Goal: Task Accomplishment & Management: Complete application form

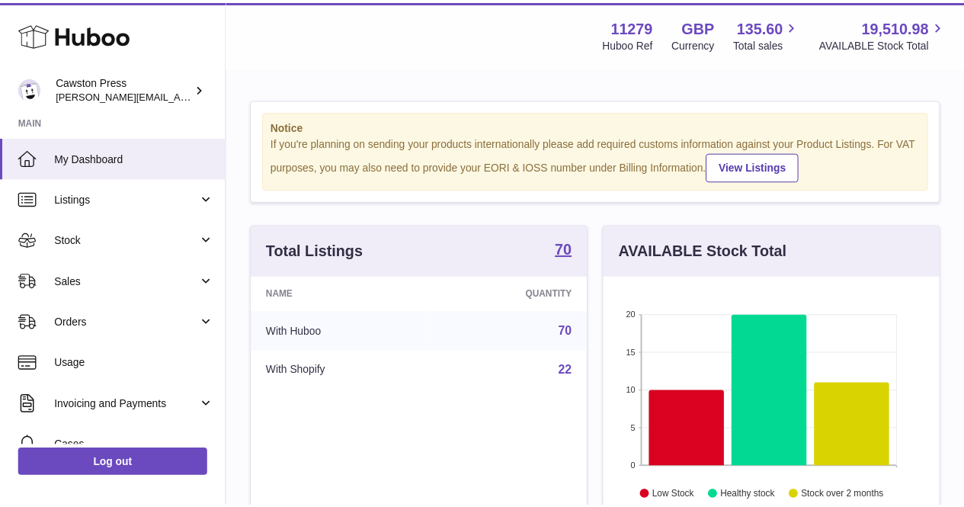
scroll to position [238, 340]
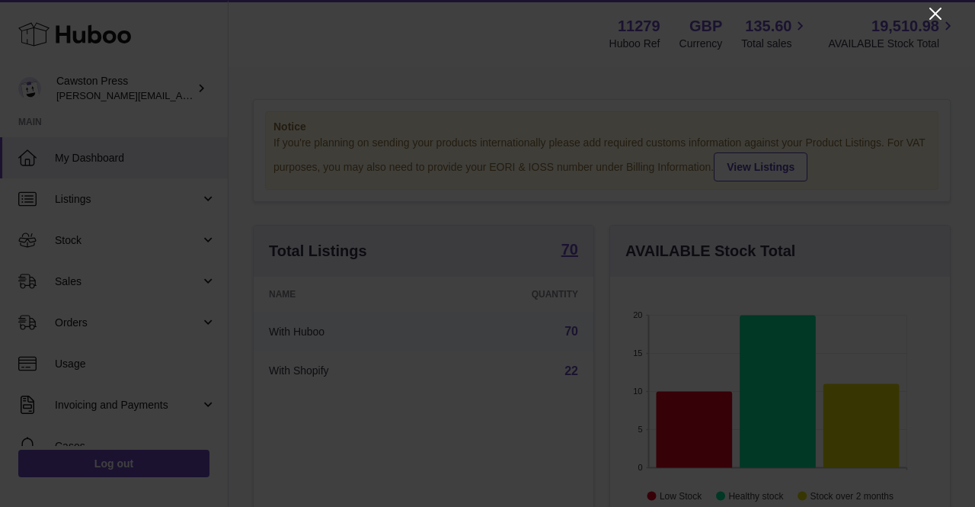
click at [934, 18] on icon "Close" at bounding box center [935, 14] width 18 height 18
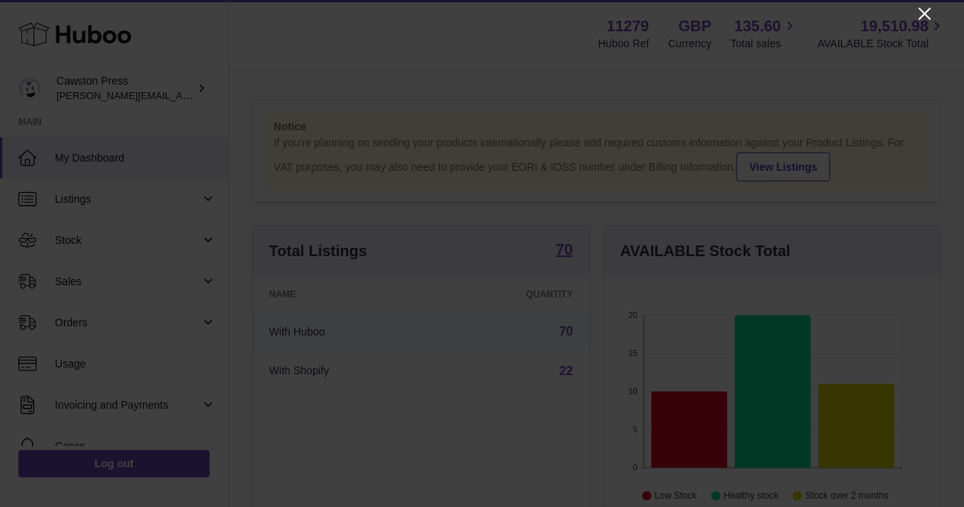
scroll to position [761521, 761423]
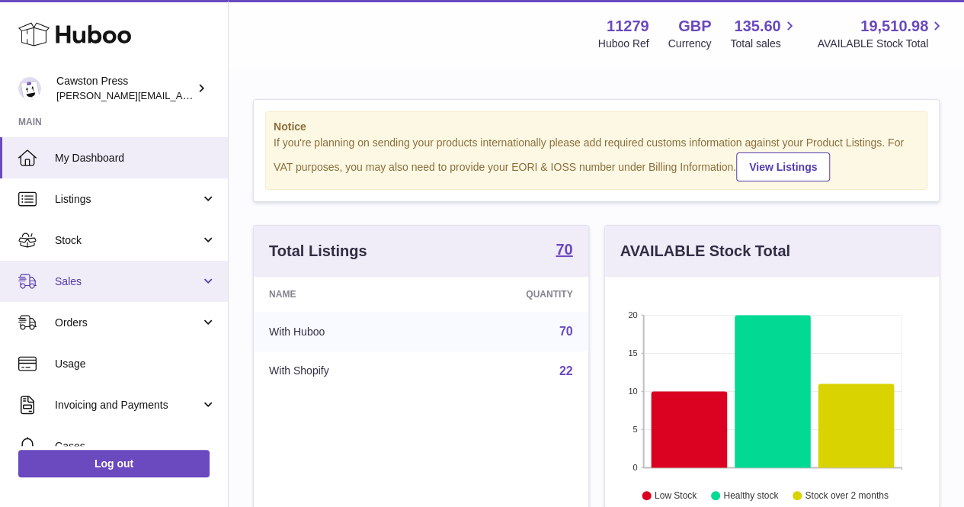
click at [149, 279] on span "Sales" at bounding box center [127, 281] width 145 height 14
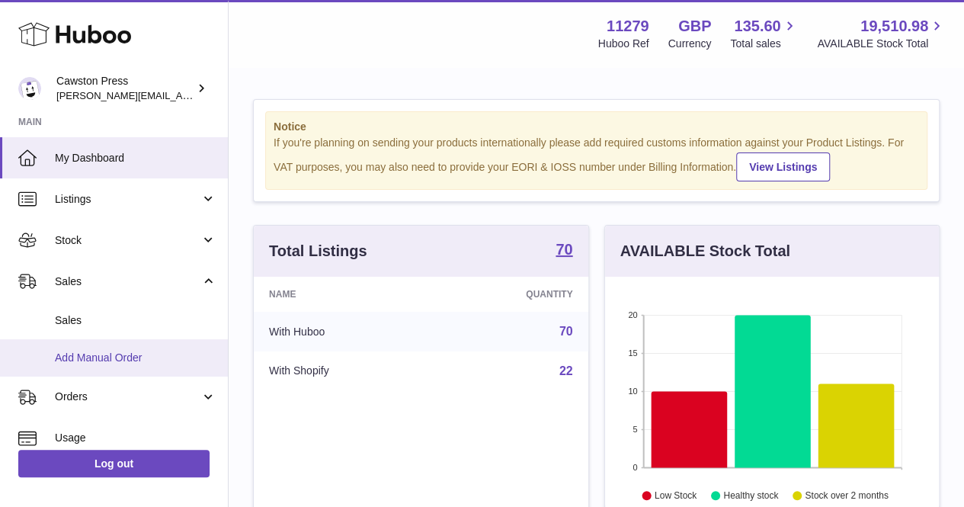
click at [91, 354] on span "Add Manual Order" at bounding box center [135, 357] width 161 height 14
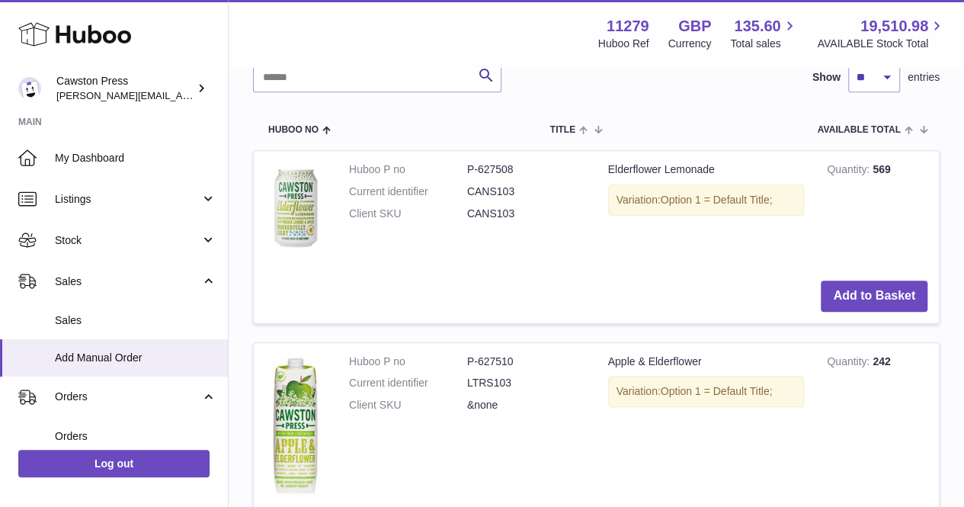
scroll to position [331, 0]
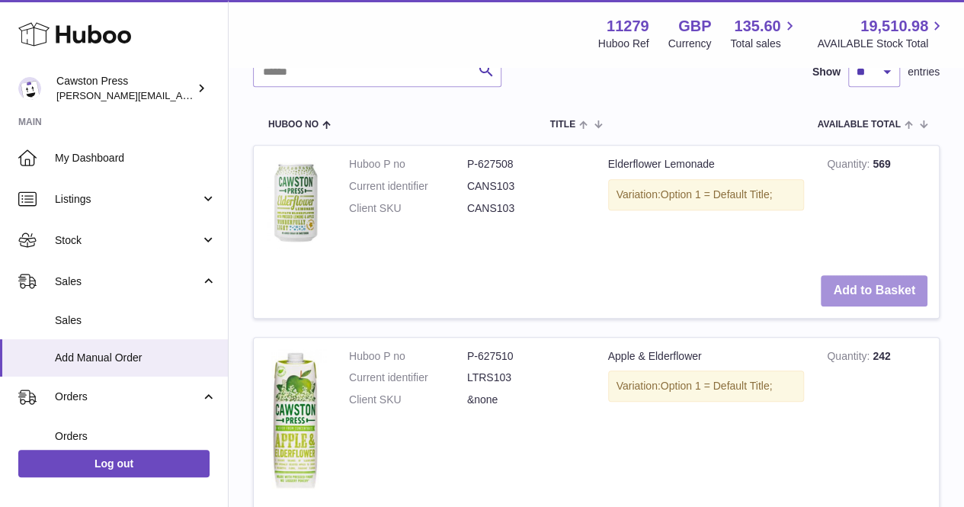
click at [847, 277] on button "Add to Basket" at bounding box center [873, 290] width 107 height 31
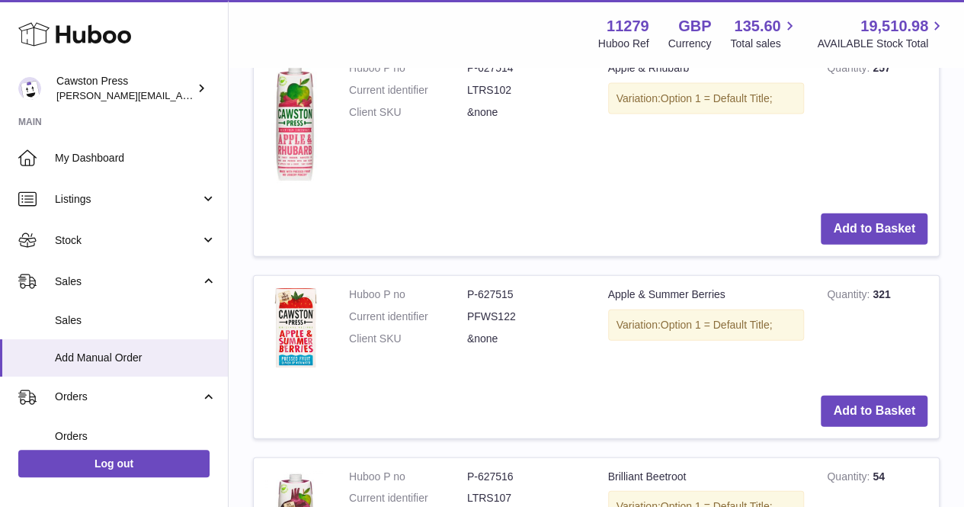
scroll to position [1664, 0]
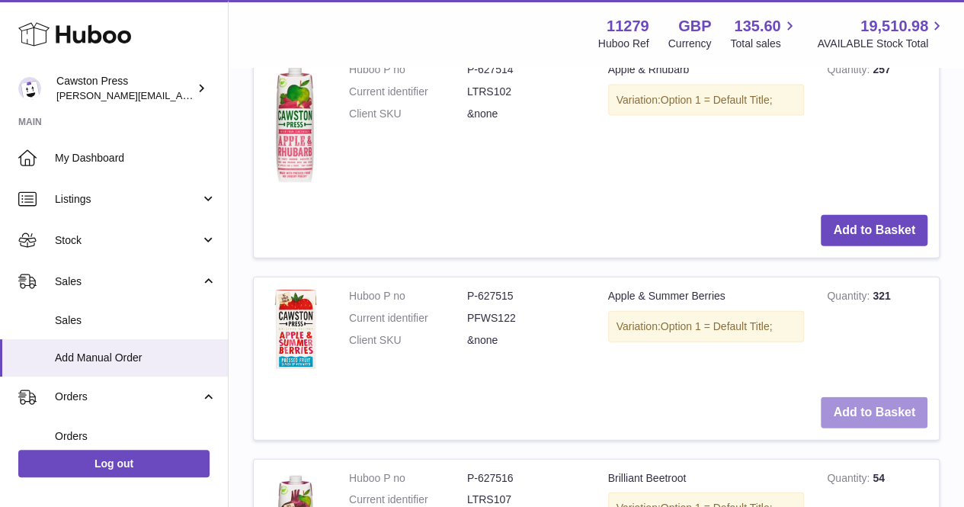
click at [868, 404] on button "Add to Basket" at bounding box center [873, 412] width 107 height 31
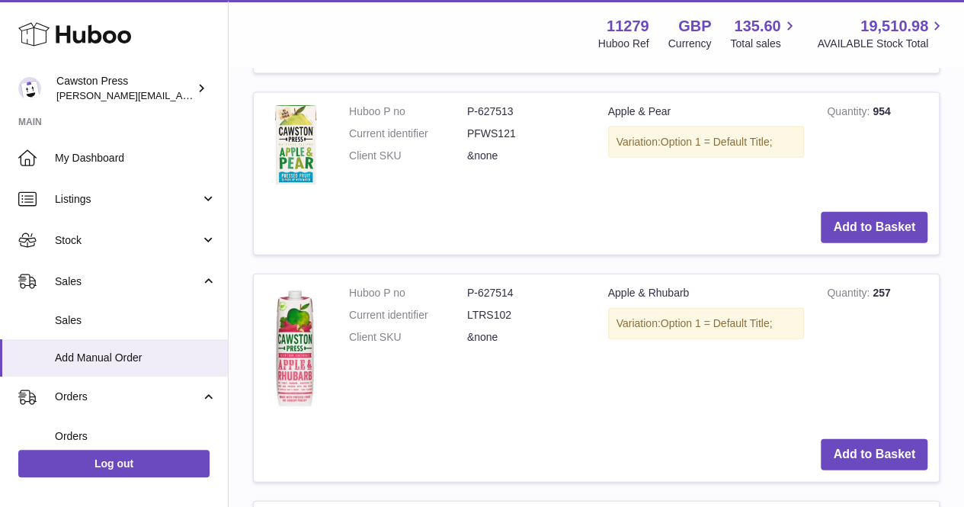
scroll to position [1621, 0]
click at [824, 229] on button "Add to Basket" at bounding box center [873, 228] width 107 height 31
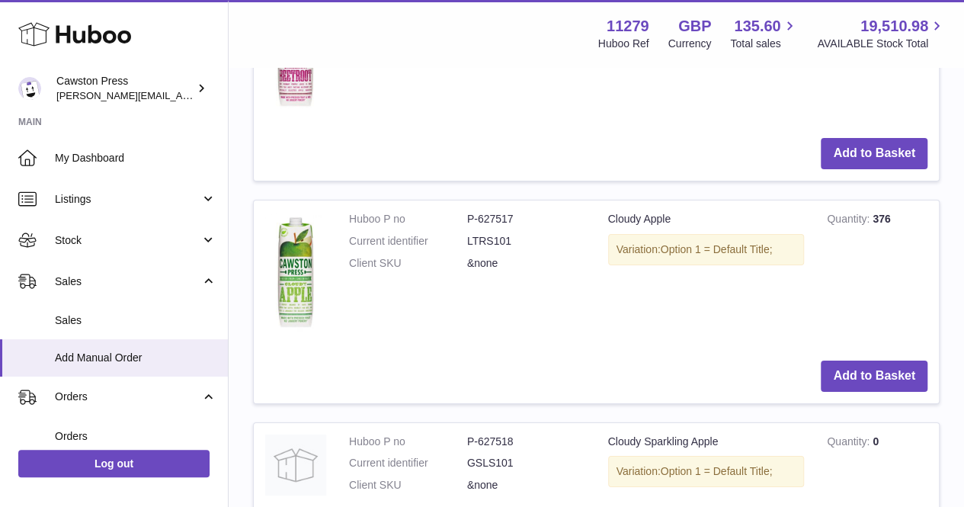
scroll to position [2770, 0]
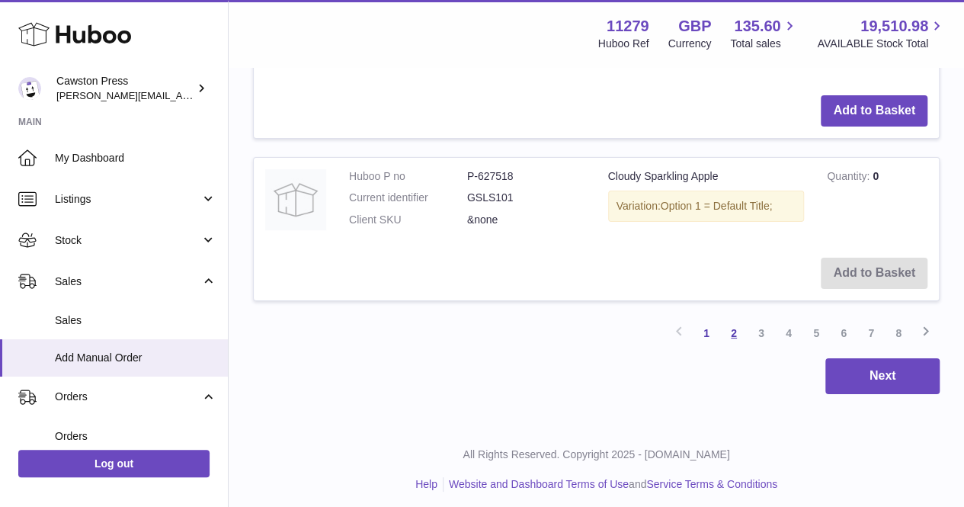
click at [731, 325] on link "2" at bounding box center [733, 332] width 27 height 27
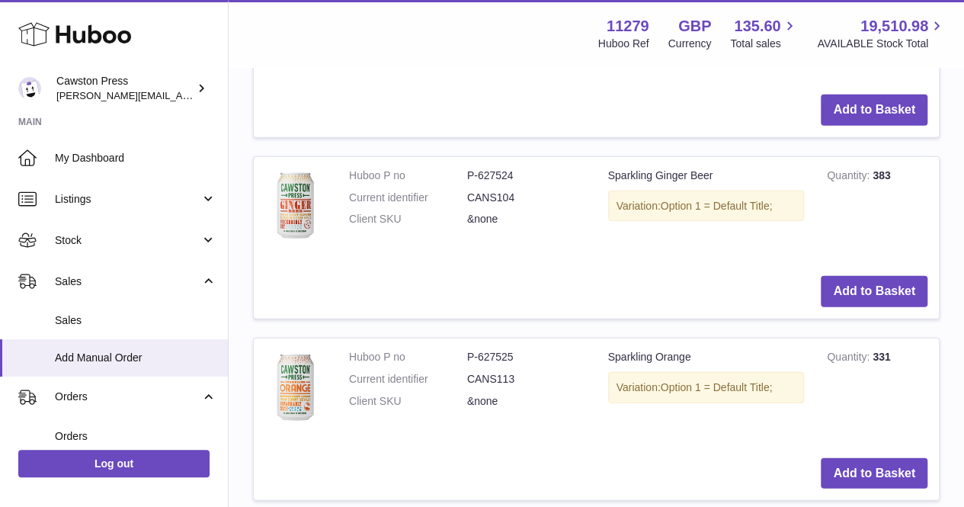
scroll to position [1777, 0]
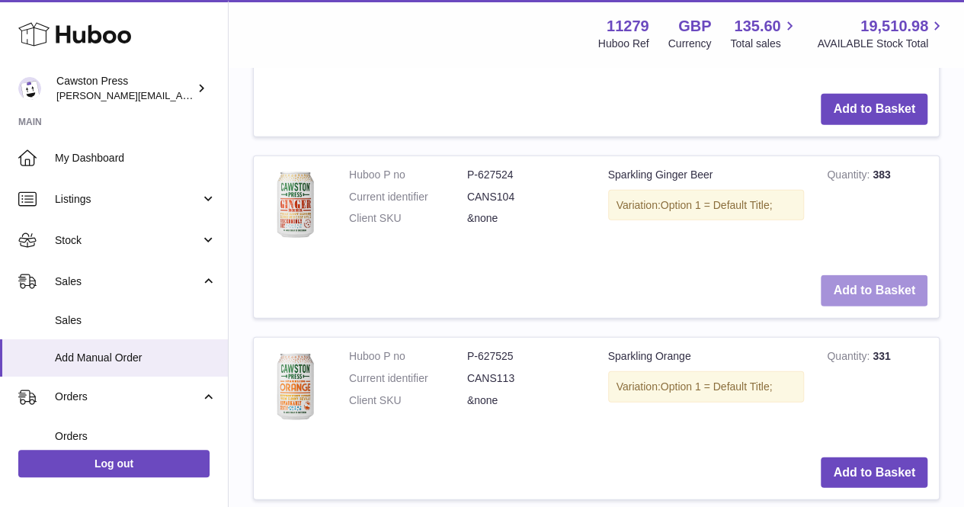
click at [833, 283] on button "Add to Basket" at bounding box center [873, 290] width 107 height 31
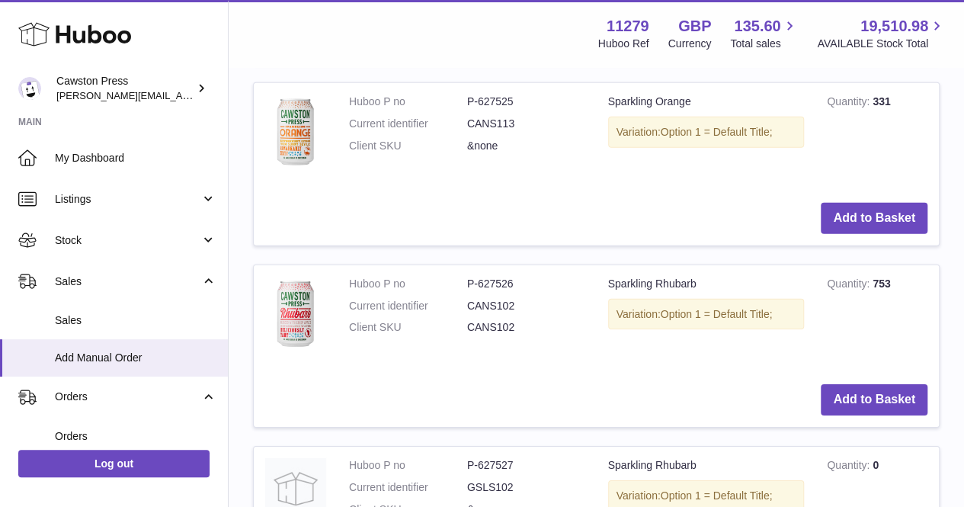
scroll to position [2216, 0]
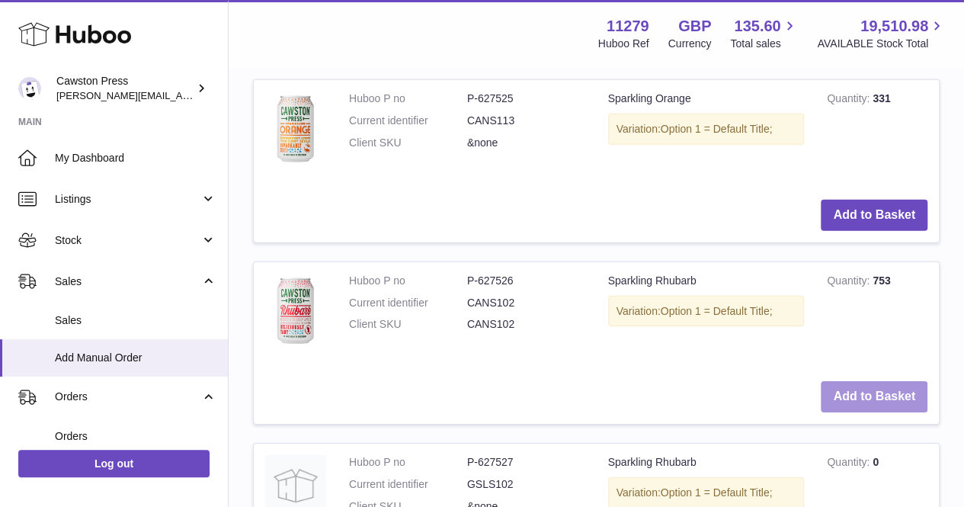
click at [846, 382] on button "Add to Basket" at bounding box center [873, 396] width 107 height 31
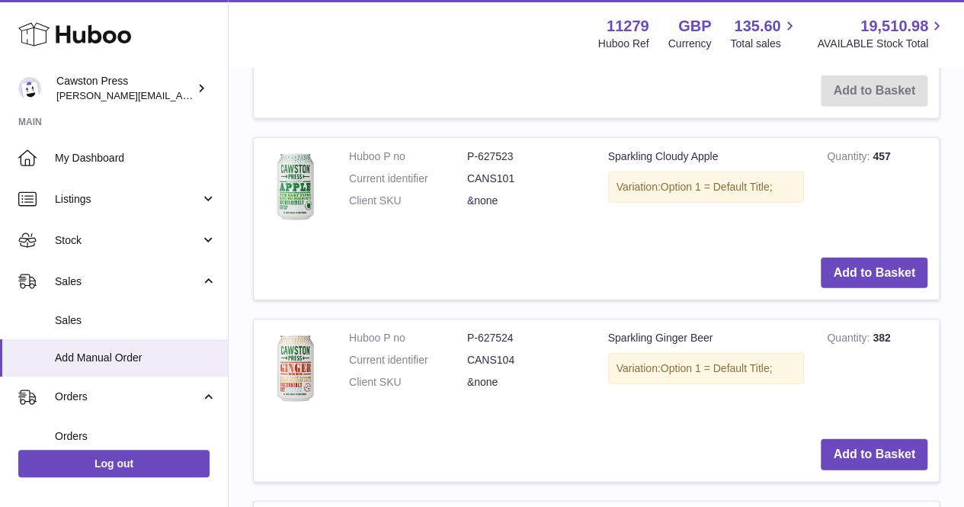
scroll to position [1972, 0]
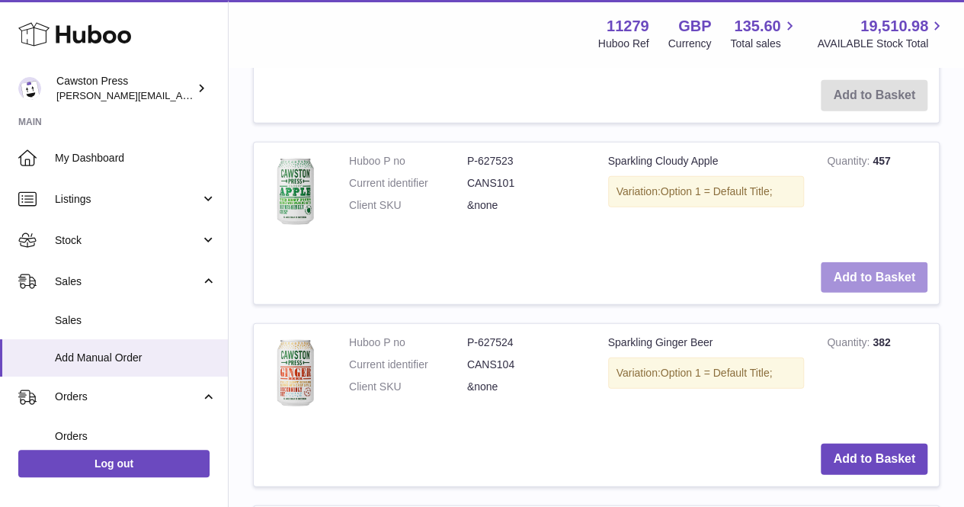
click at [847, 270] on button "Add to Basket" at bounding box center [873, 277] width 107 height 31
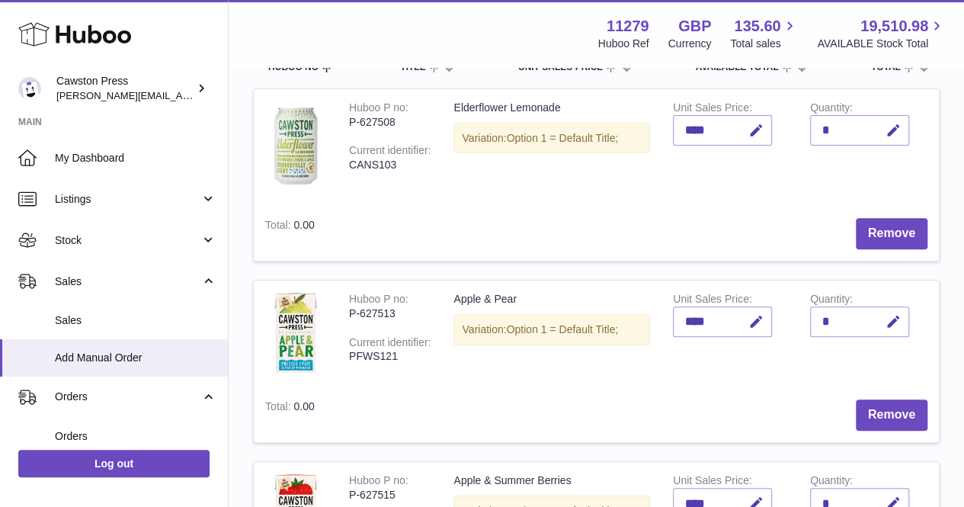
scroll to position [136, 0]
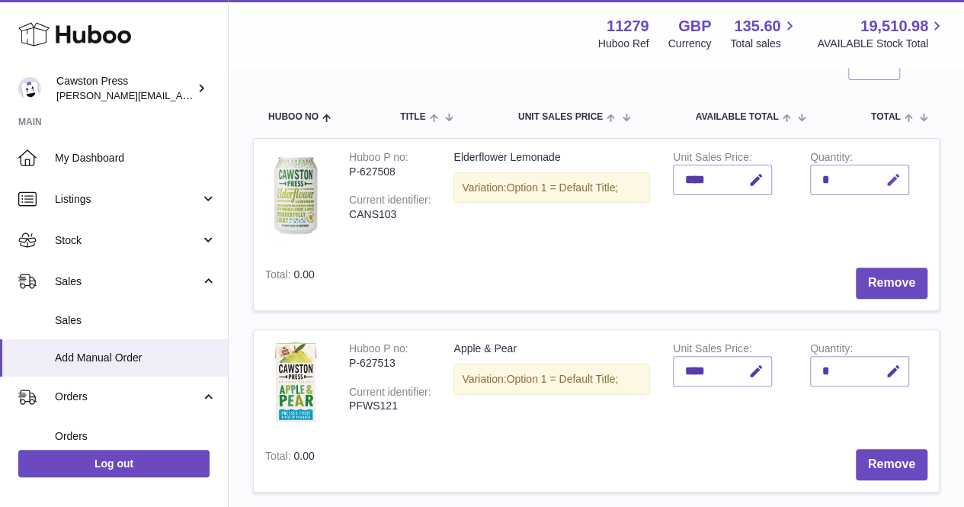
click at [897, 182] on icon "button" at bounding box center [893, 180] width 16 height 16
click at [826, 174] on input "*" at bounding box center [859, 180] width 99 height 30
type input "**"
click at [898, 179] on icon "submit" at bounding box center [894, 180] width 14 height 14
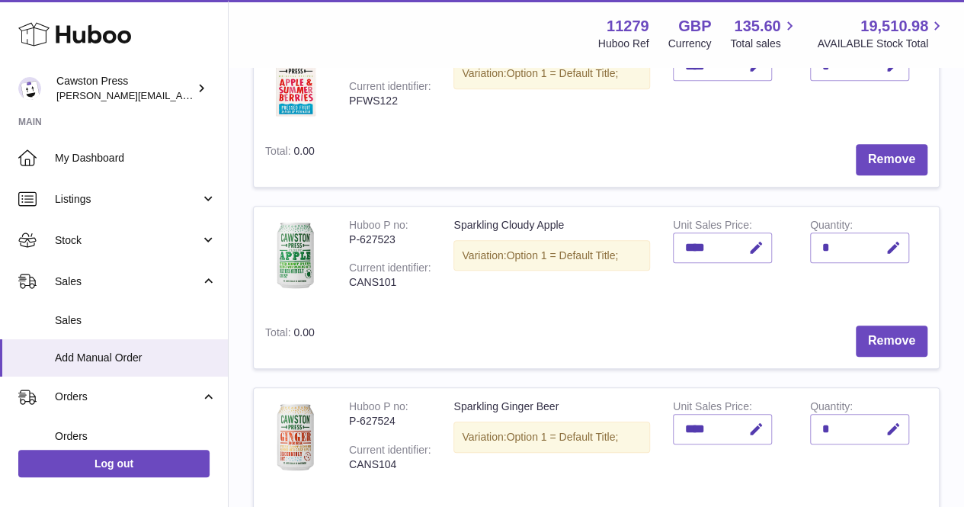
scroll to position [625, 0]
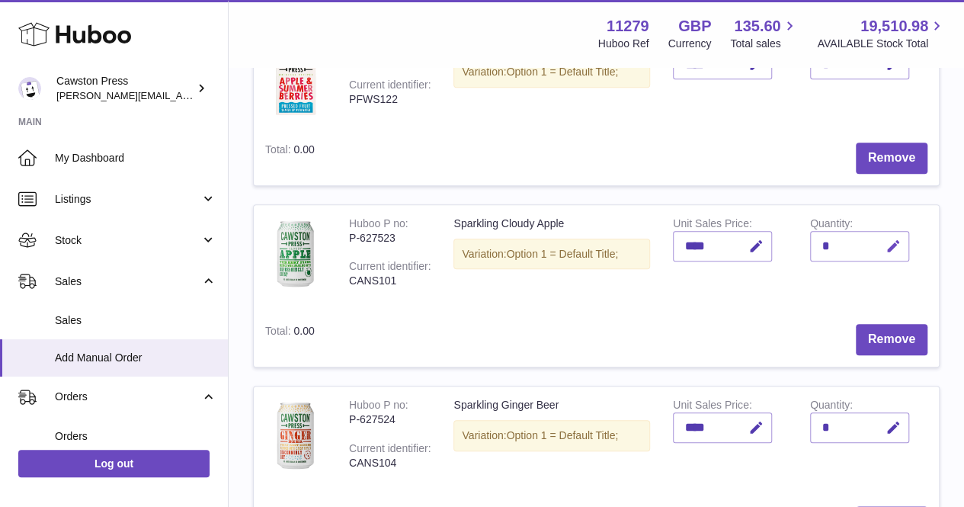
click at [887, 245] on icon "button" at bounding box center [893, 246] width 16 height 16
click at [839, 245] on input "*" at bounding box center [859, 246] width 99 height 30
type input "**"
click at [888, 246] on icon "submit" at bounding box center [894, 246] width 14 height 14
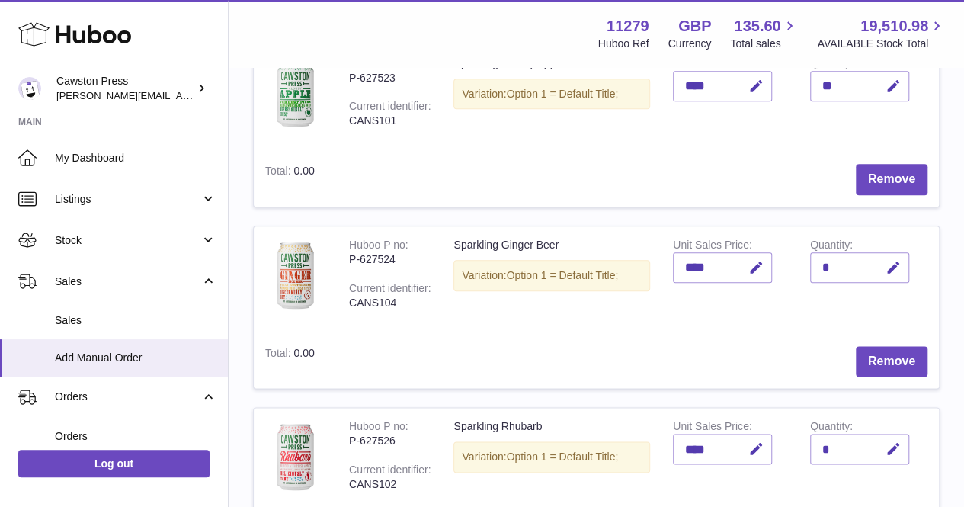
scroll to position [830, 0]
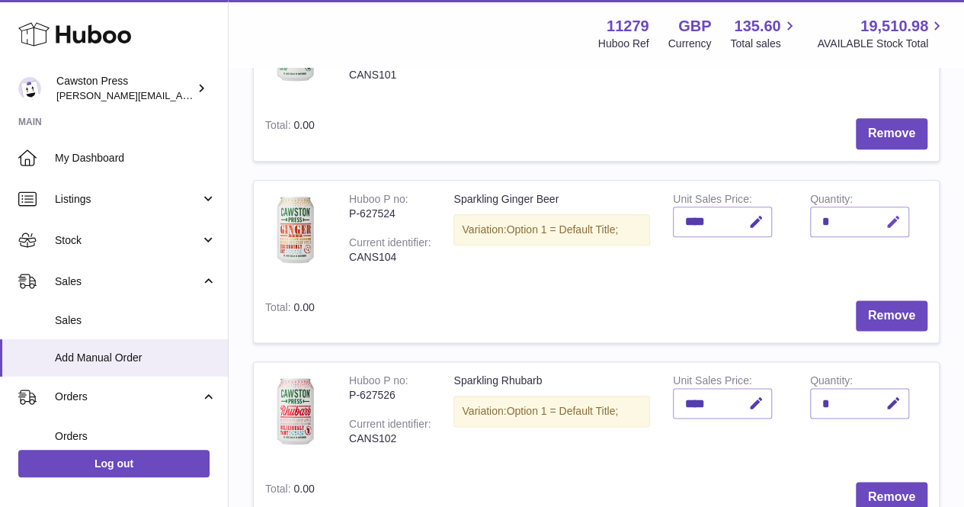
click at [890, 219] on icon "button" at bounding box center [893, 222] width 16 height 16
click at [830, 223] on input "*" at bounding box center [859, 221] width 99 height 30
type input "**"
click at [894, 219] on icon "submit" at bounding box center [894, 222] width 14 height 14
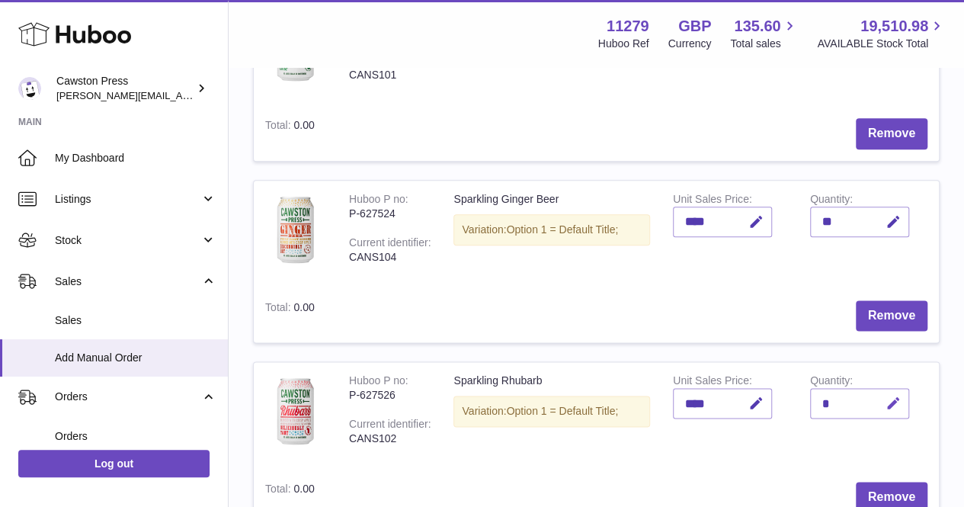
click at [888, 406] on icon "button" at bounding box center [893, 403] width 16 height 16
click at [827, 401] on input "*" at bounding box center [859, 403] width 99 height 30
type input "**"
click at [889, 397] on icon "submit" at bounding box center [894, 403] width 14 height 14
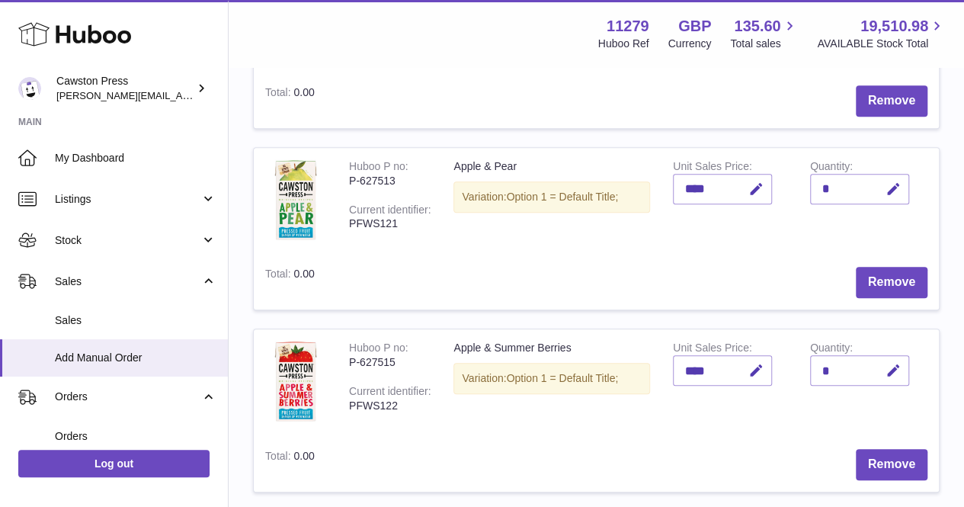
scroll to position [318, 0]
click at [891, 191] on icon "button" at bounding box center [893, 190] width 16 height 16
click at [829, 184] on input "*" at bounding box center [859, 189] width 99 height 30
type input "*"
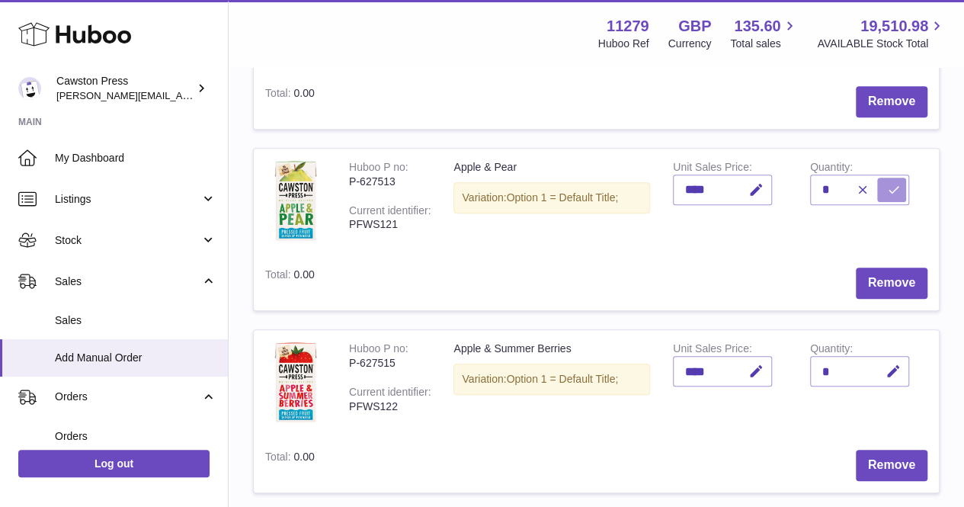
click at [897, 187] on icon "submit" at bounding box center [894, 190] width 14 height 14
click at [891, 371] on icon "button" at bounding box center [893, 371] width 16 height 16
click at [830, 365] on input "*" at bounding box center [859, 371] width 99 height 30
type input "*"
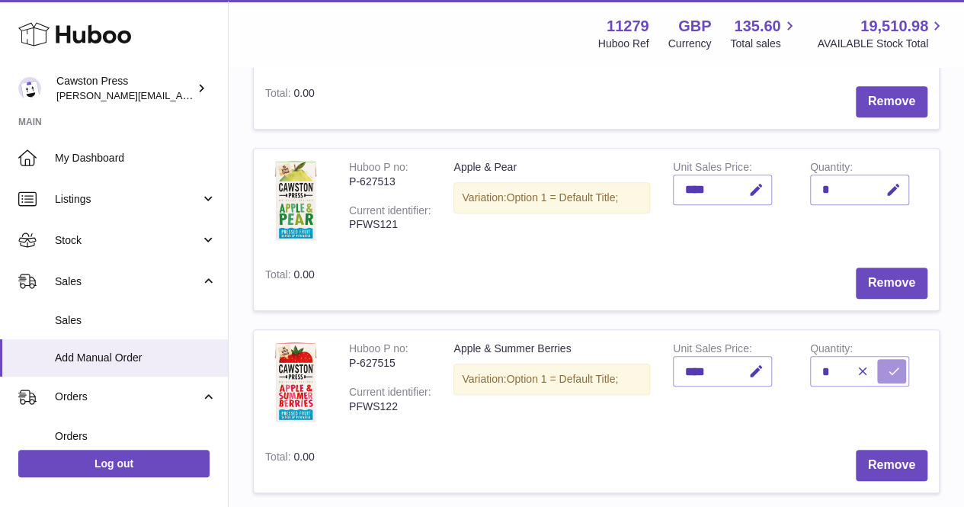
click at [889, 364] on icon "submit" at bounding box center [894, 371] width 14 height 14
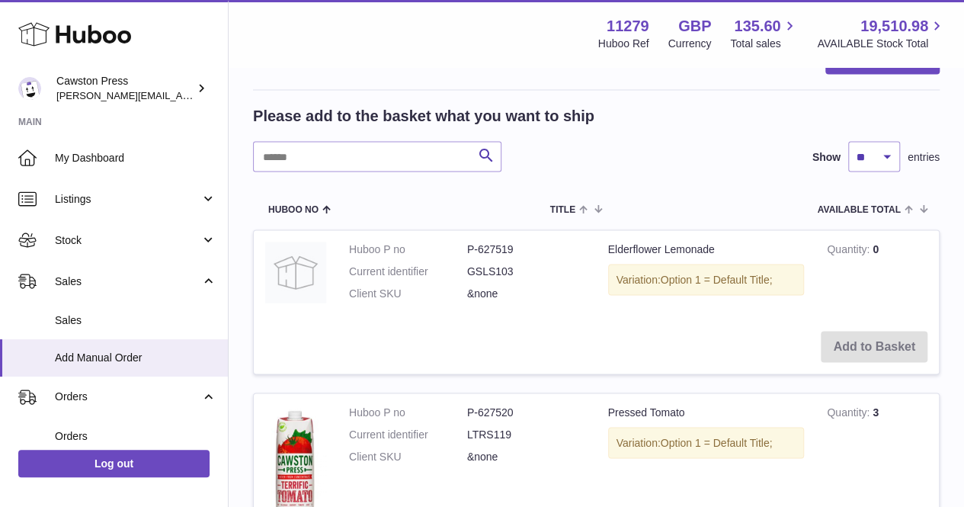
scroll to position [1251, 0]
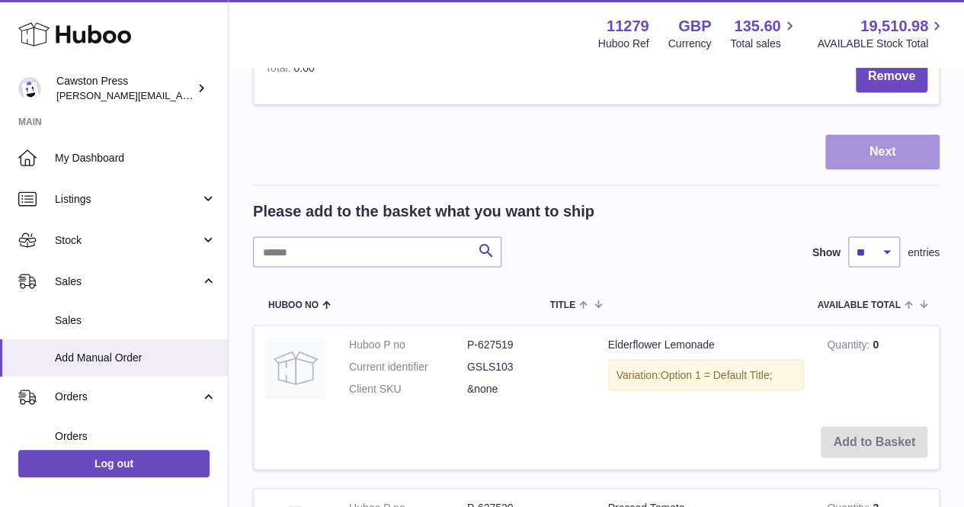
click at [864, 147] on button "Next" at bounding box center [882, 152] width 114 height 36
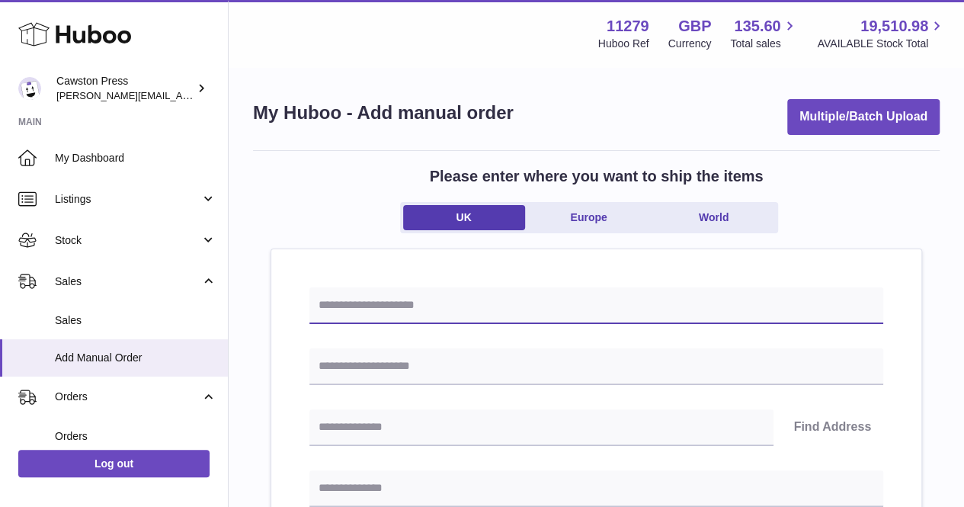
click at [513, 312] on input "text" at bounding box center [596, 305] width 574 height 37
type input "**********"
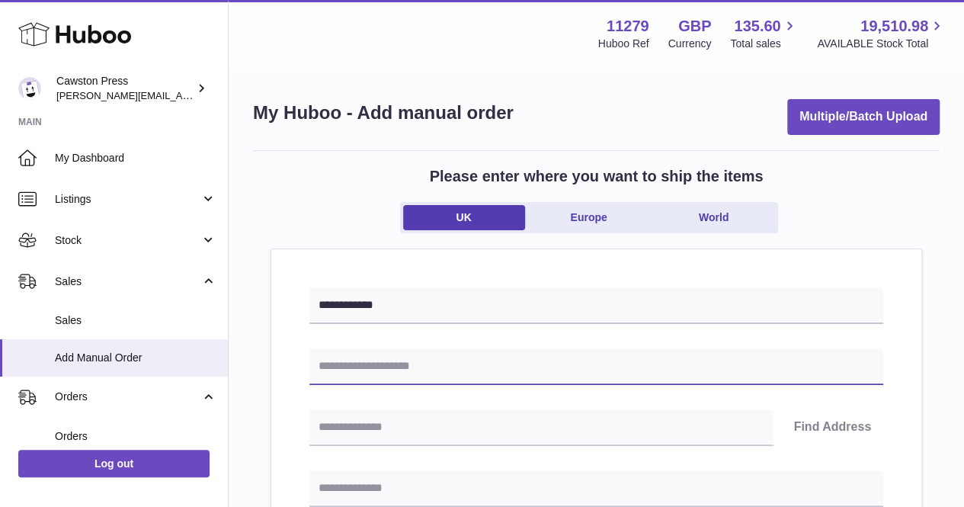
click at [482, 370] on input "text" at bounding box center [596, 366] width 574 height 37
type input "**********"
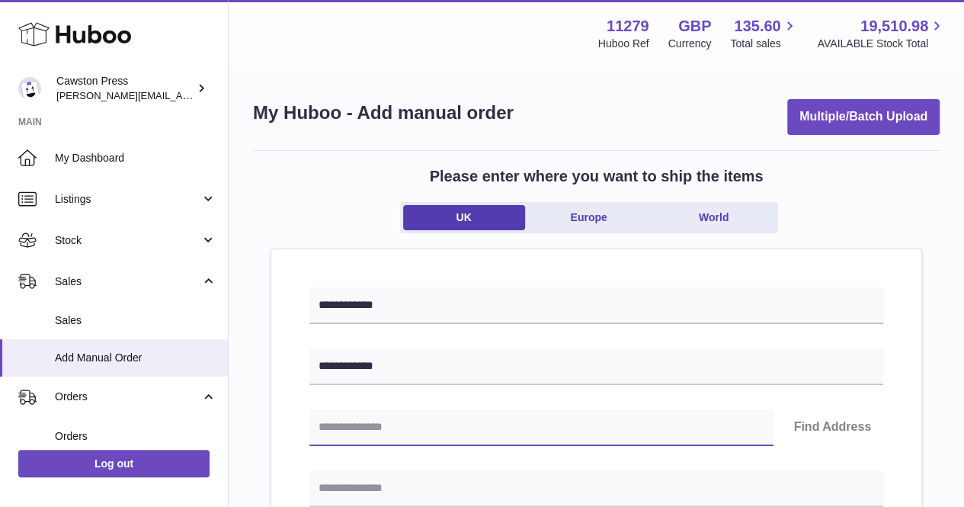
click at [429, 420] on input "text" at bounding box center [541, 427] width 464 height 37
type input "******"
click at [811, 424] on button "Find Address" at bounding box center [832, 427] width 102 height 37
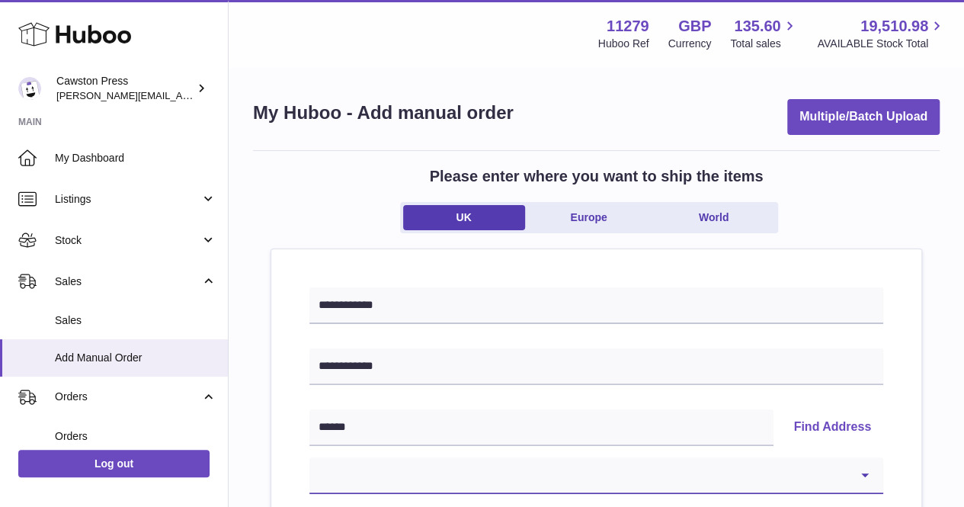
click at [696, 467] on select "**********" at bounding box center [596, 475] width 574 height 37
select select "*"
click at [309, 457] on select "**********" at bounding box center [596, 475] width 574 height 37
type input "******"
type input "**********"
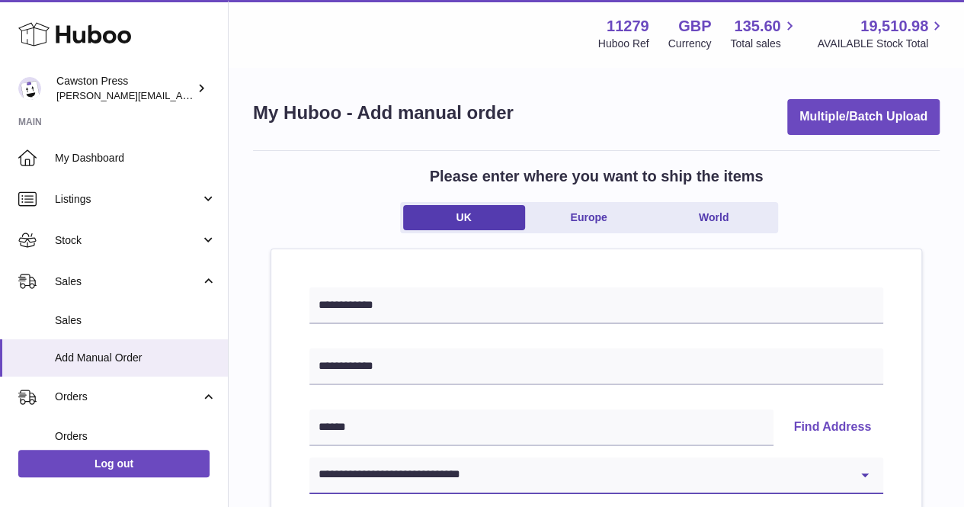
type input "******"
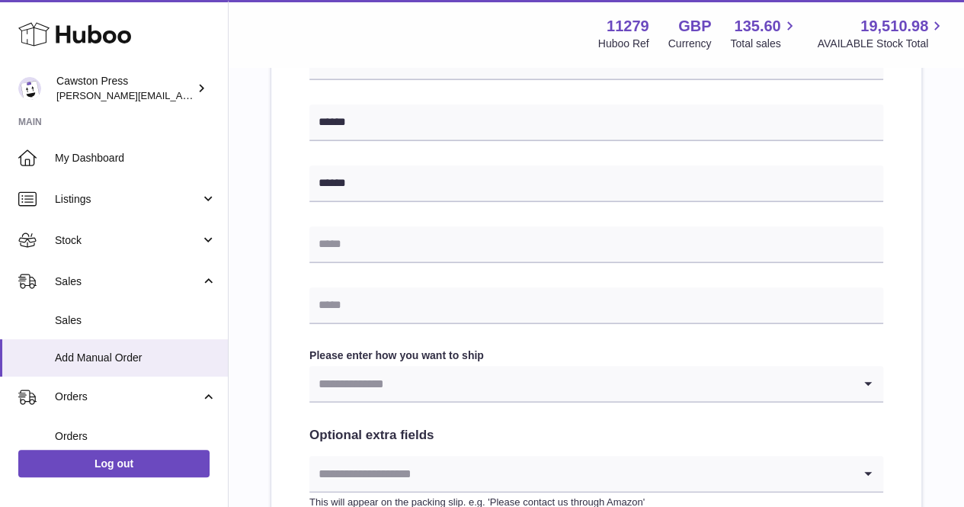
scroll to position [597, 0]
click at [563, 302] on input "text" at bounding box center [596, 304] width 574 height 37
type input "**********"
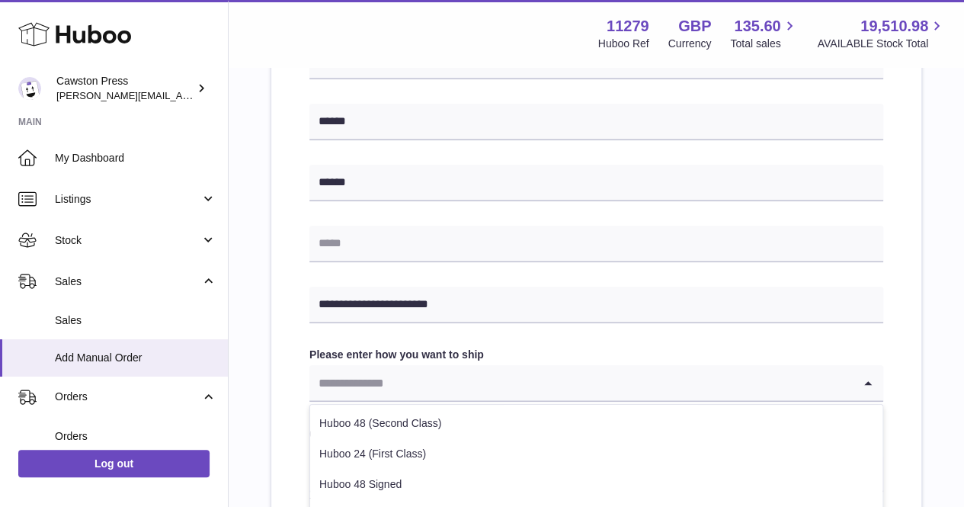
click at [547, 387] on input "Search for option" at bounding box center [580, 382] width 543 height 35
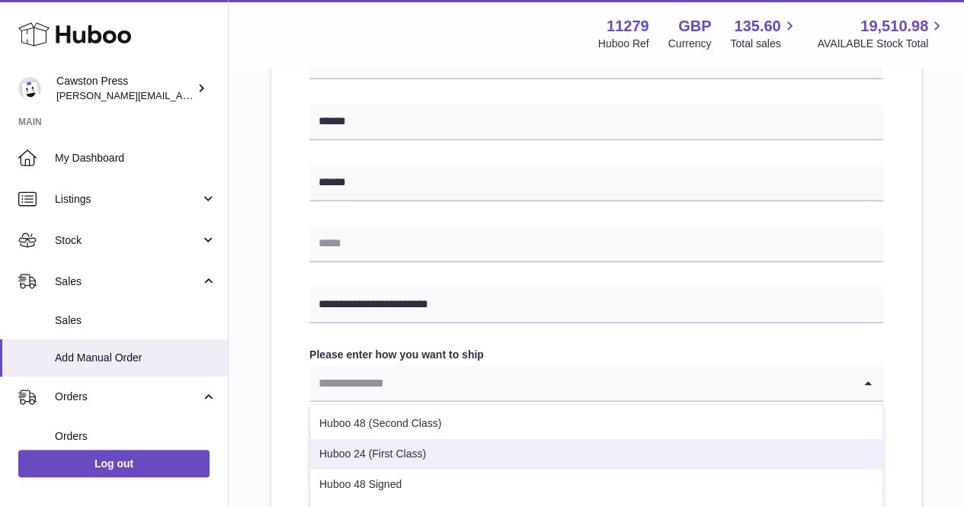
click at [445, 450] on li "Huboo 24 (First Class)" at bounding box center [596, 454] width 572 height 30
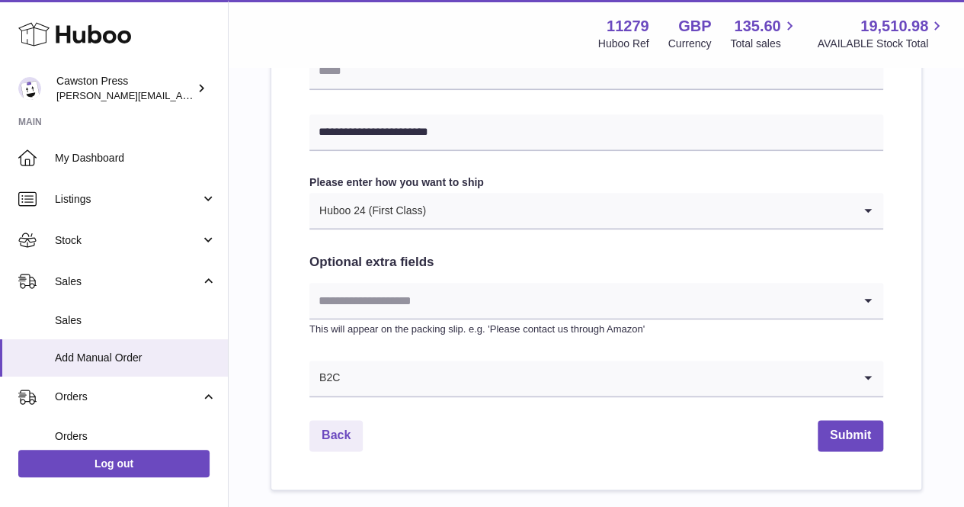
scroll to position [810, 0]
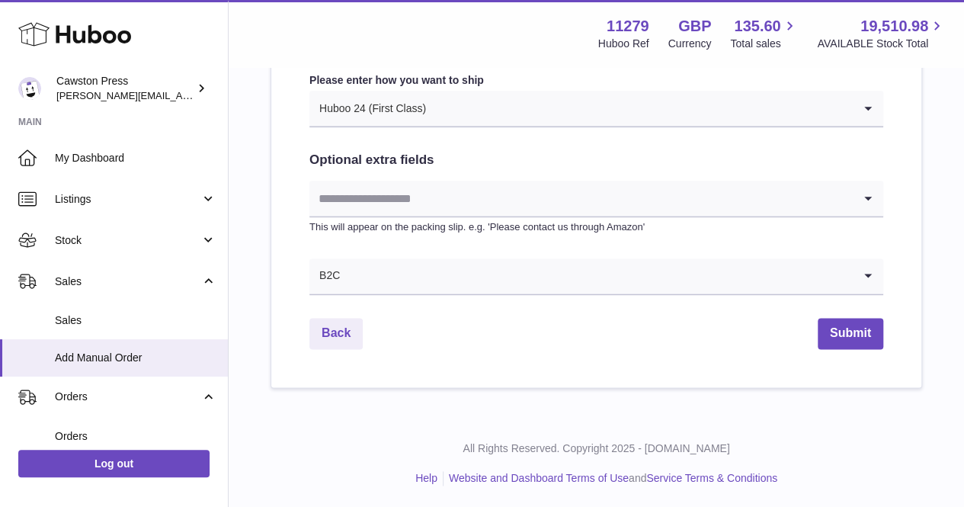
scroll to position [864, 0]
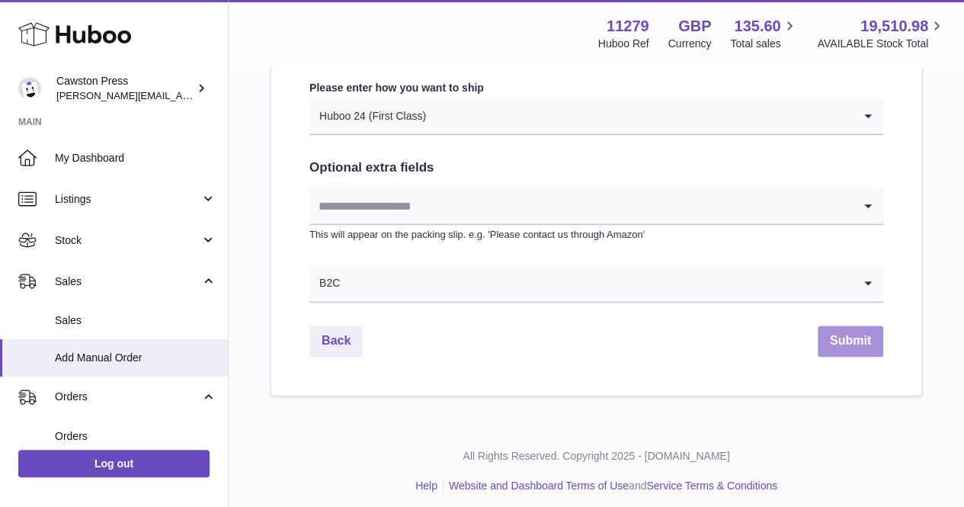
click at [832, 334] on button "Submit" at bounding box center [850, 340] width 66 height 31
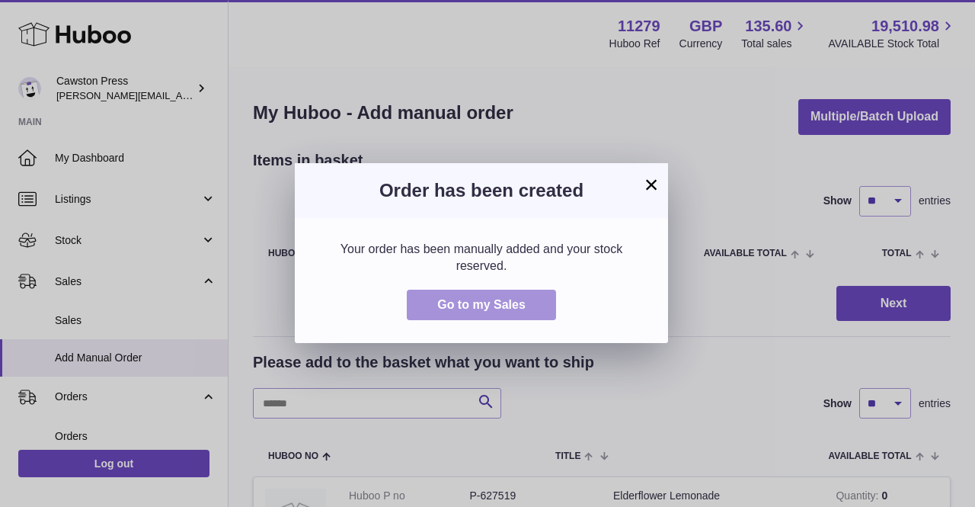
click at [504, 298] on span "Go to my Sales" at bounding box center [481, 304] width 88 height 13
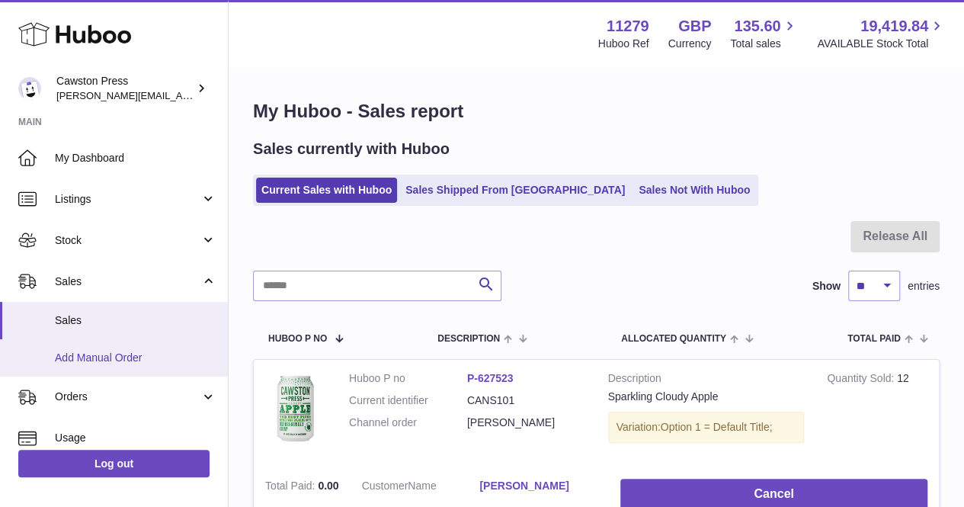
click at [113, 356] on span "Add Manual Order" at bounding box center [135, 357] width 161 height 14
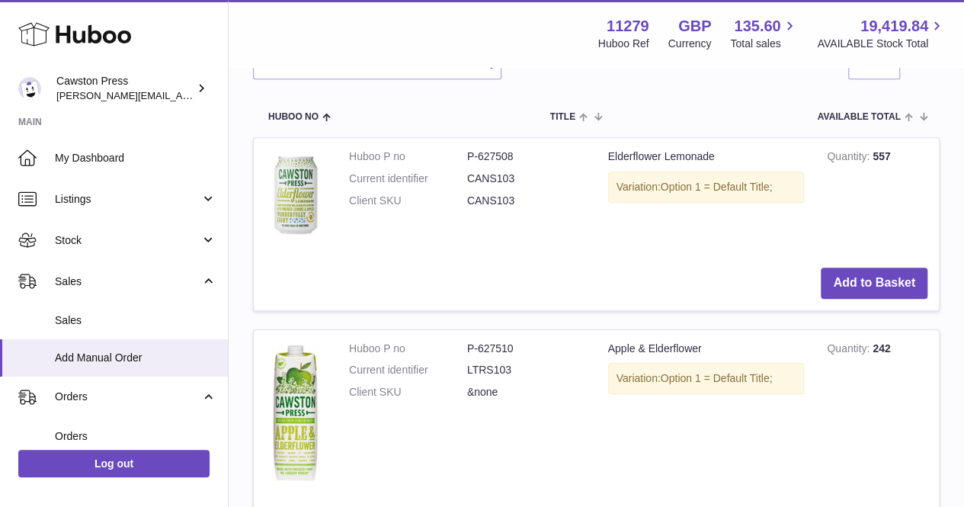
scroll to position [340, 0]
click at [865, 284] on button "Add to Basket" at bounding box center [873, 282] width 107 height 31
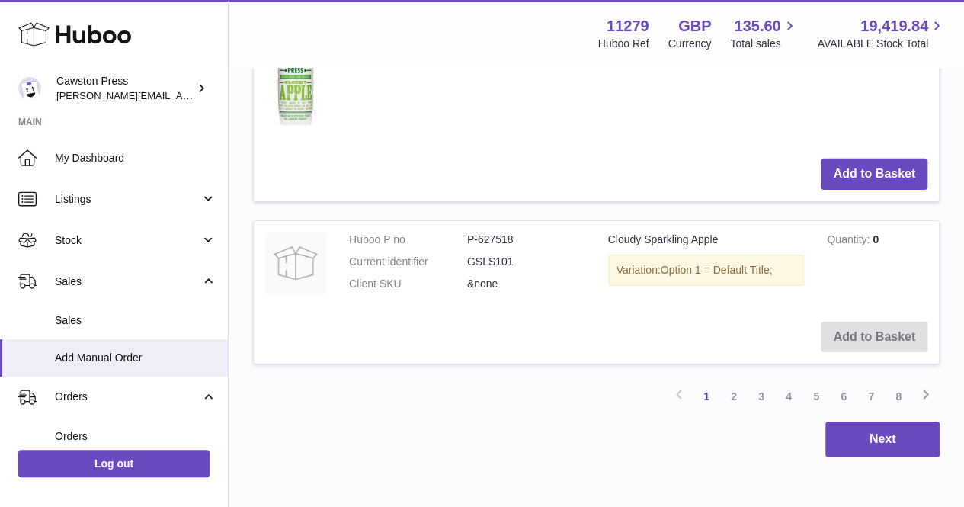
scroll to position [2407, 0]
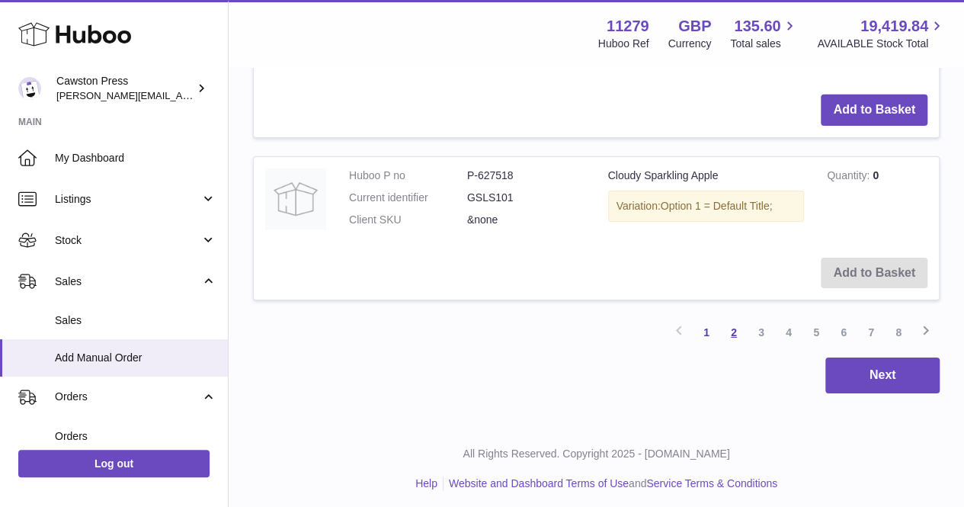
click at [736, 321] on link "2" at bounding box center [733, 331] width 27 height 27
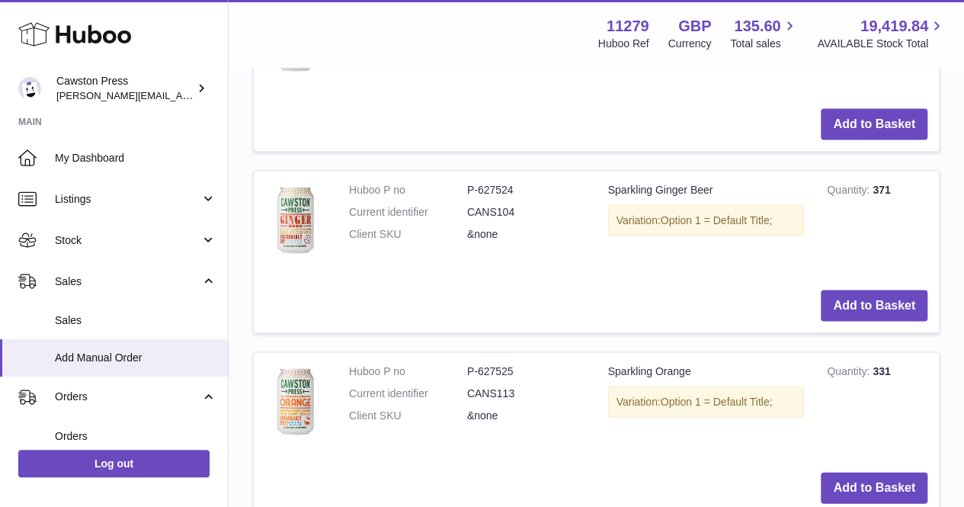
scroll to position [1424, 0]
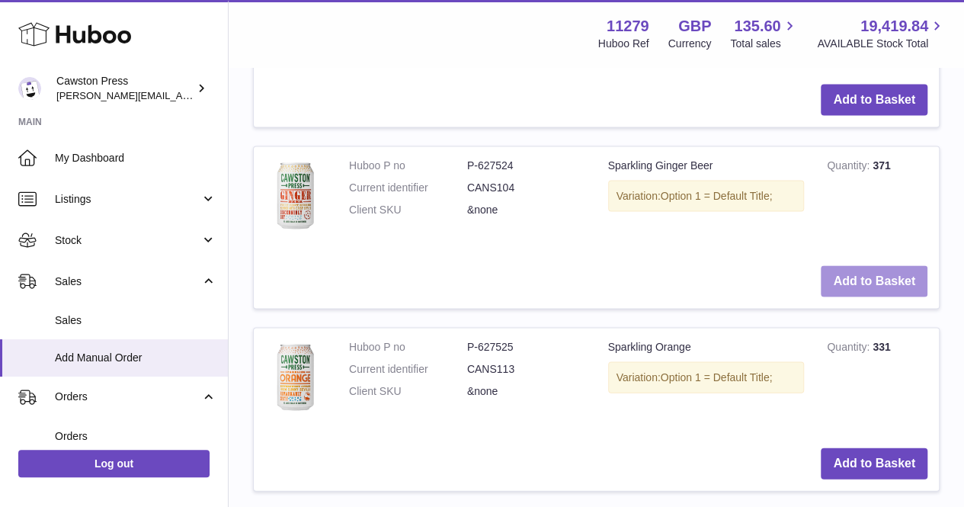
click at [871, 280] on button "Add to Basket" at bounding box center [873, 280] width 107 height 31
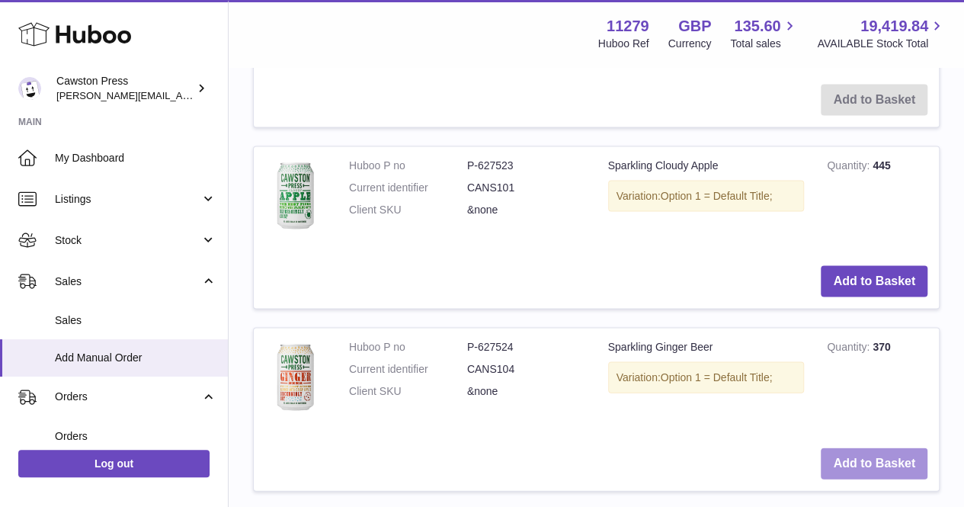
scroll to position [1605, 0]
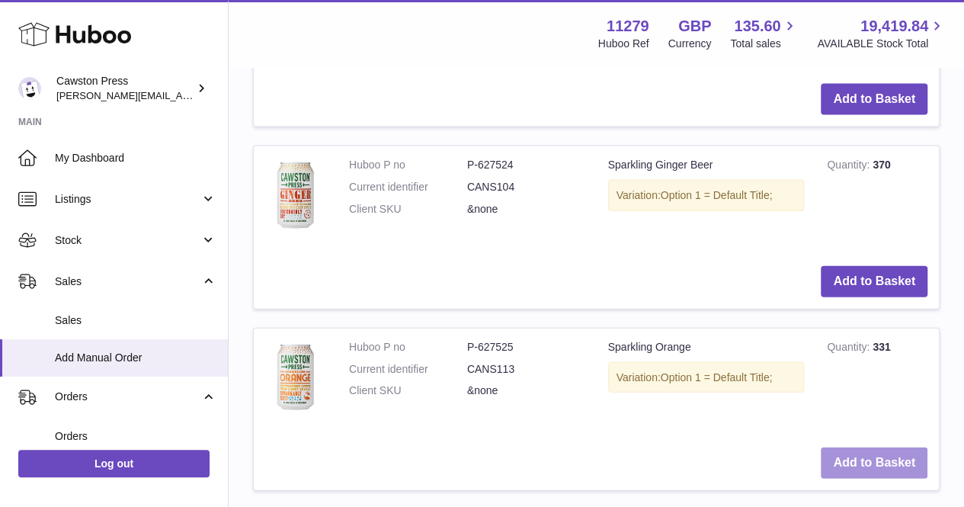
click at [851, 447] on button "Add to Basket" at bounding box center [873, 462] width 107 height 31
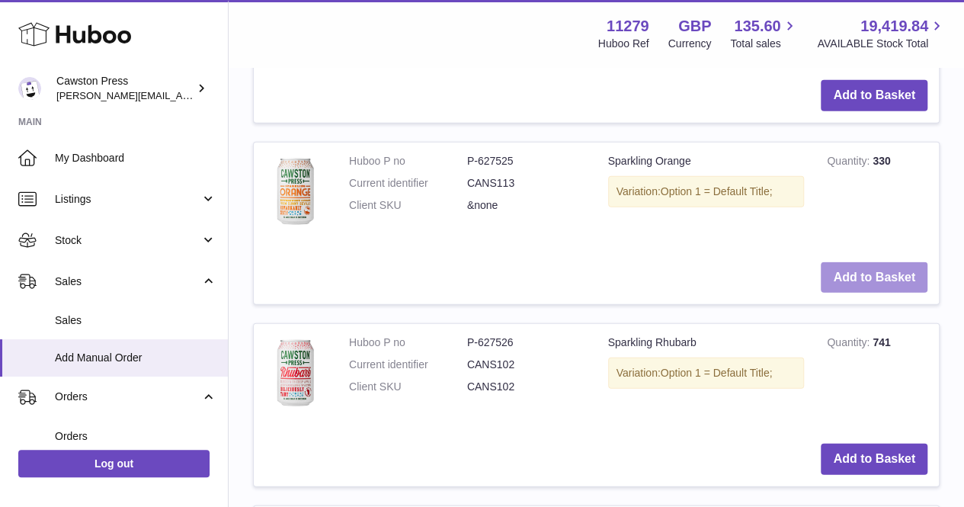
scroll to position [2077, 0]
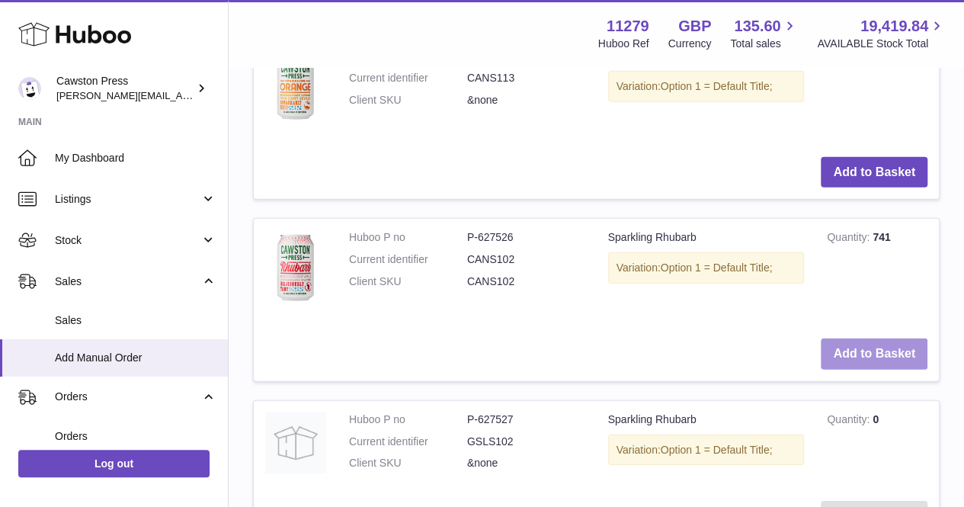
click at [851, 342] on button "Add to Basket" at bounding box center [873, 353] width 107 height 31
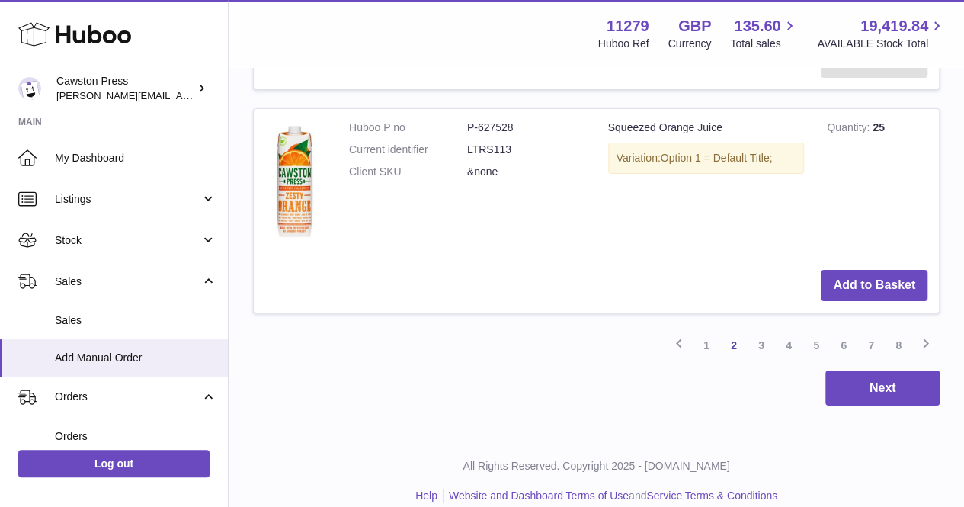
scroll to position [2724, 0]
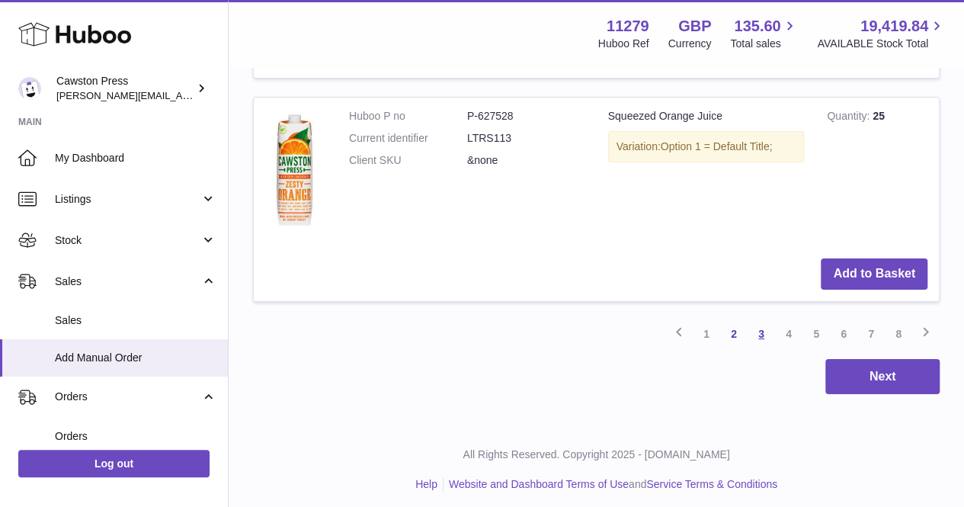
click at [756, 325] on link "3" at bounding box center [760, 333] width 27 height 27
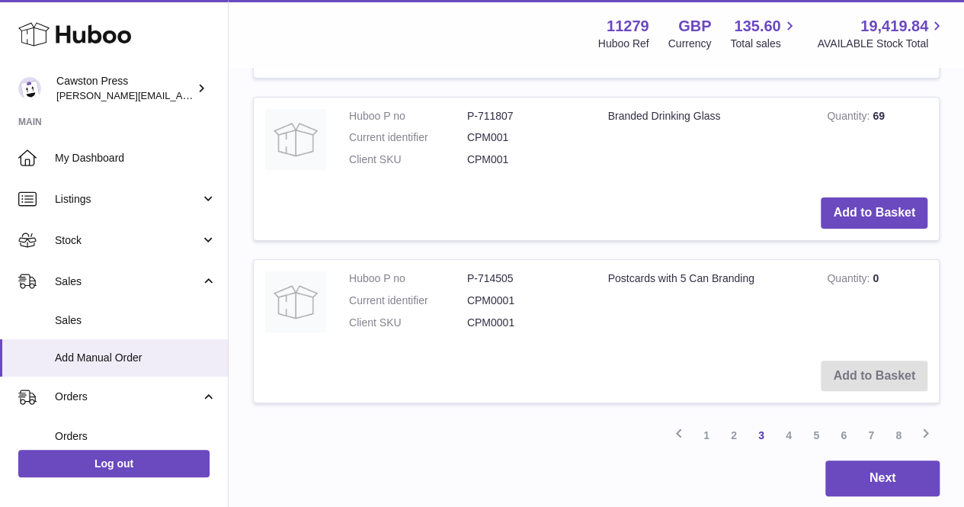
scroll to position [2900, 0]
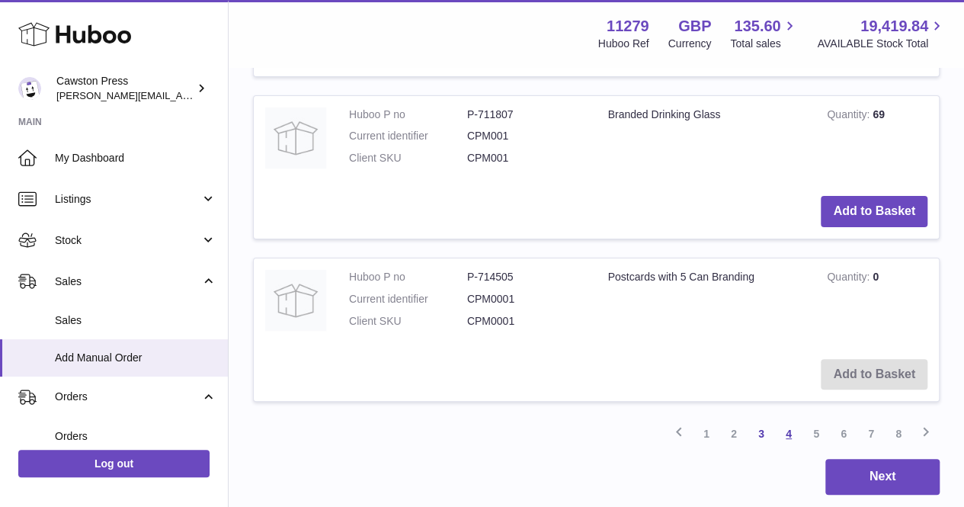
click at [794, 428] on link "4" at bounding box center [788, 433] width 27 height 27
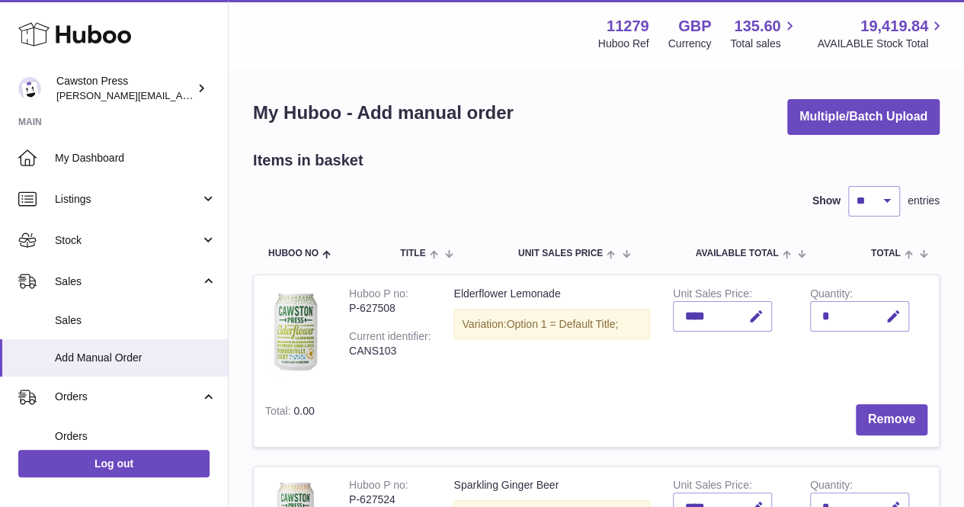
scroll to position [87, 0]
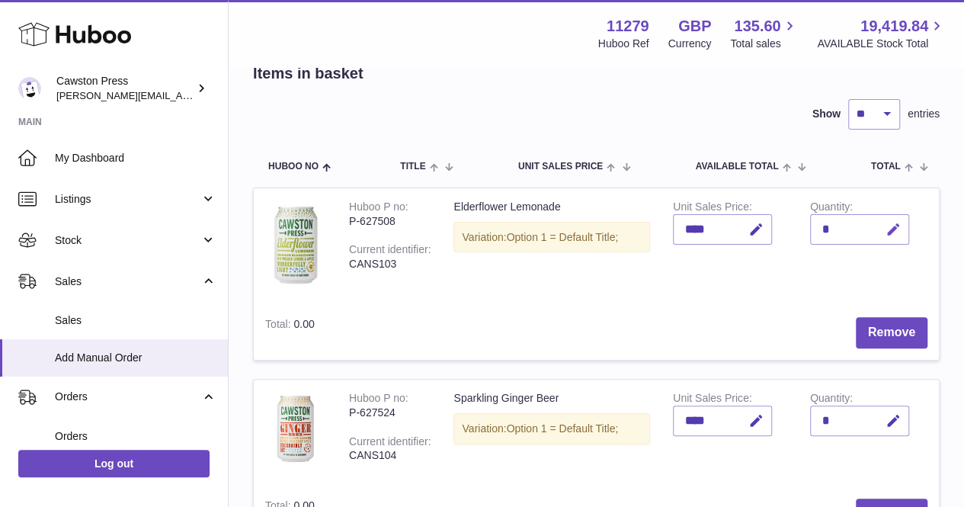
click at [893, 231] on icon "button" at bounding box center [893, 230] width 16 height 16
click at [827, 225] on input "*" at bounding box center [859, 229] width 99 height 30
type input "**"
click at [890, 234] on icon "submit" at bounding box center [894, 229] width 14 height 14
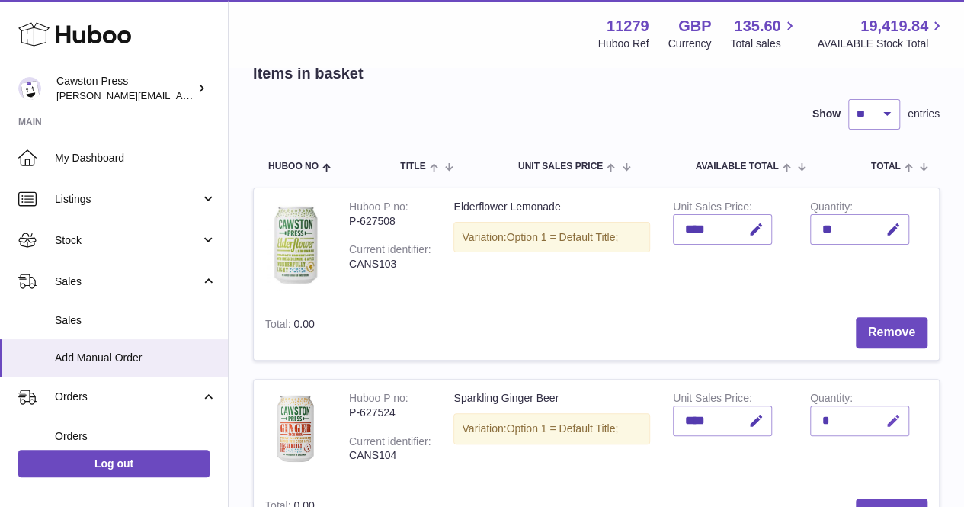
click at [890, 420] on icon "button" at bounding box center [893, 421] width 16 height 16
click at [827, 420] on input "*" at bounding box center [859, 420] width 99 height 30
type input "**"
click at [891, 420] on icon "submit" at bounding box center [894, 421] width 14 height 14
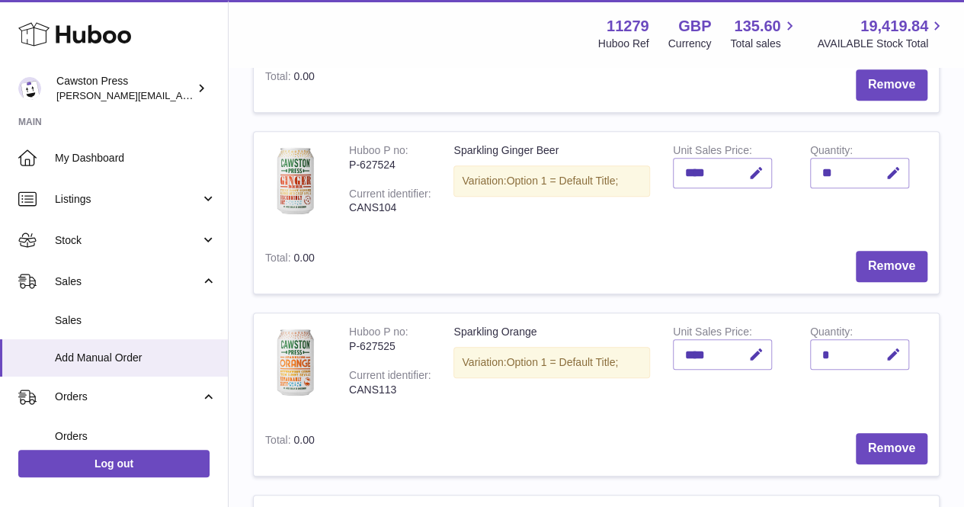
scroll to position [335, 0]
click at [887, 353] on icon "button" at bounding box center [893, 354] width 16 height 16
click at [833, 354] on input "*" at bounding box center [859, 353] width 99 height 30
type input "**"
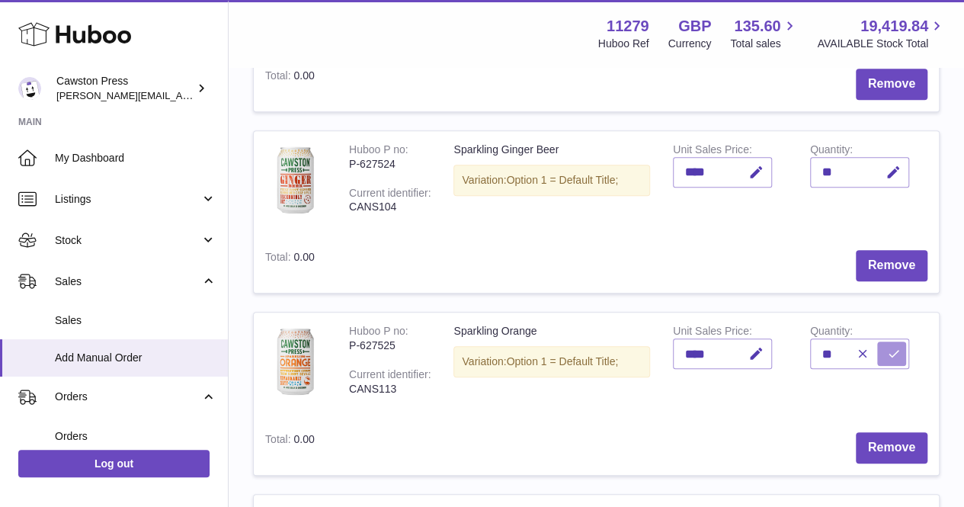
click at [891, 355] on icon "submit" at bounding box center [894, 354] width 14 height 14
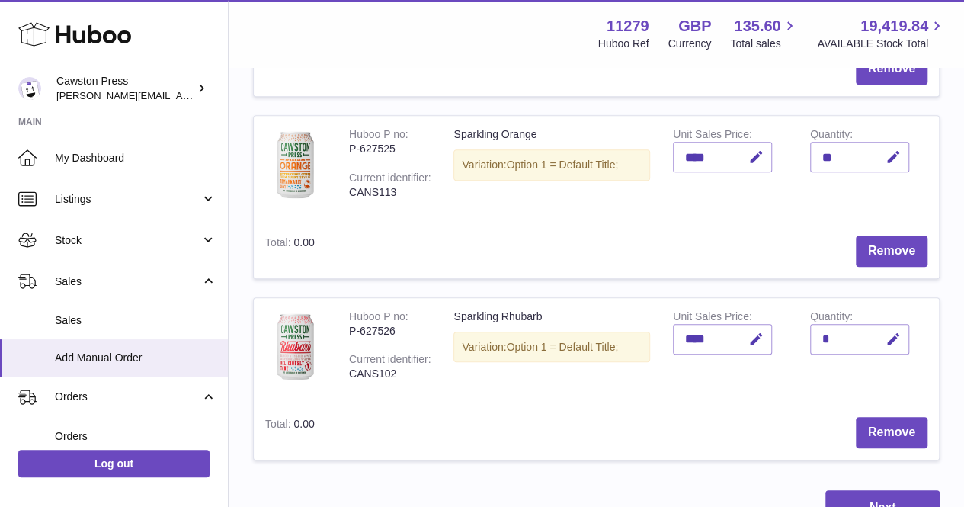
scroll to position [553, 0]
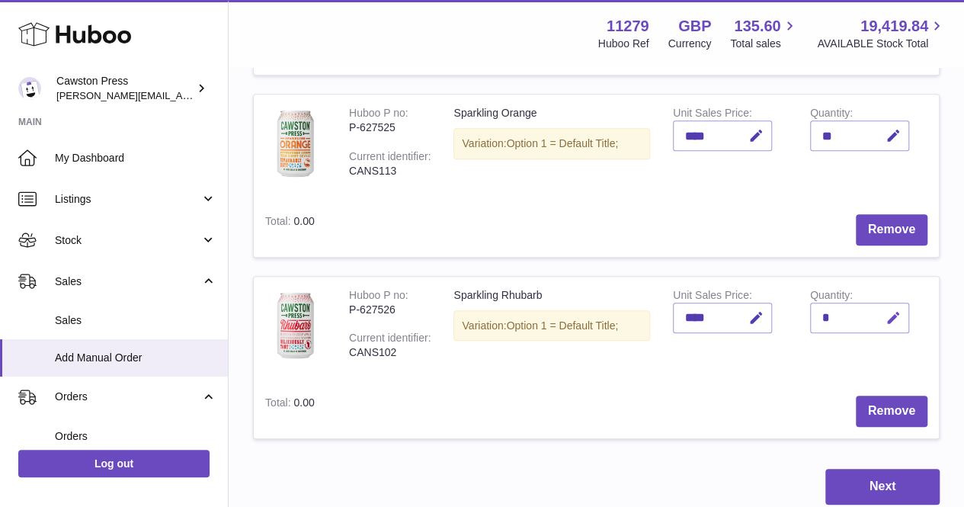
click at [888, 319] on icon "button" at bounding box center [893, 318] width 16 height 16
click at [835, 317] on input "*" at bounding box center [859, 317] width 99 height 30
type input "**"
click at [889, 313] on icon "submit" at bounding box center [894, 318] width 14 height 14
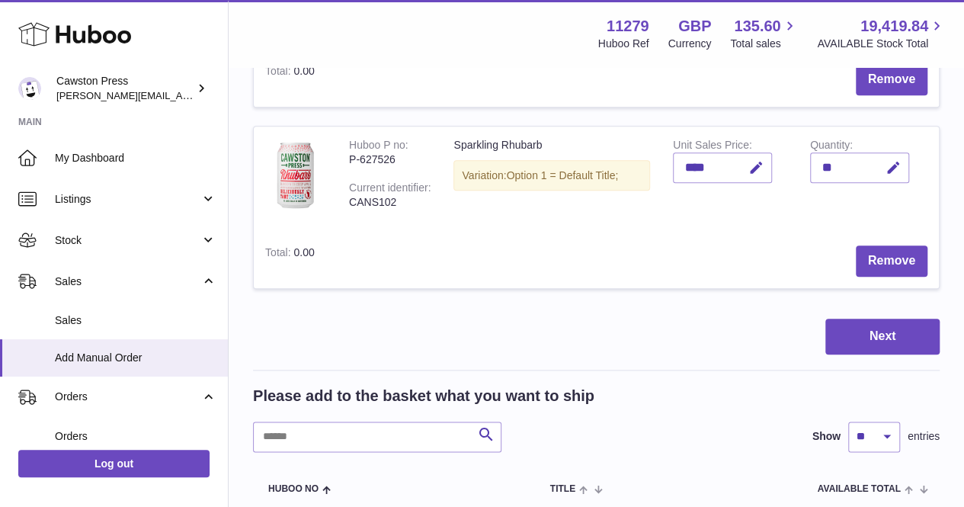
scroll to position [733, 0]
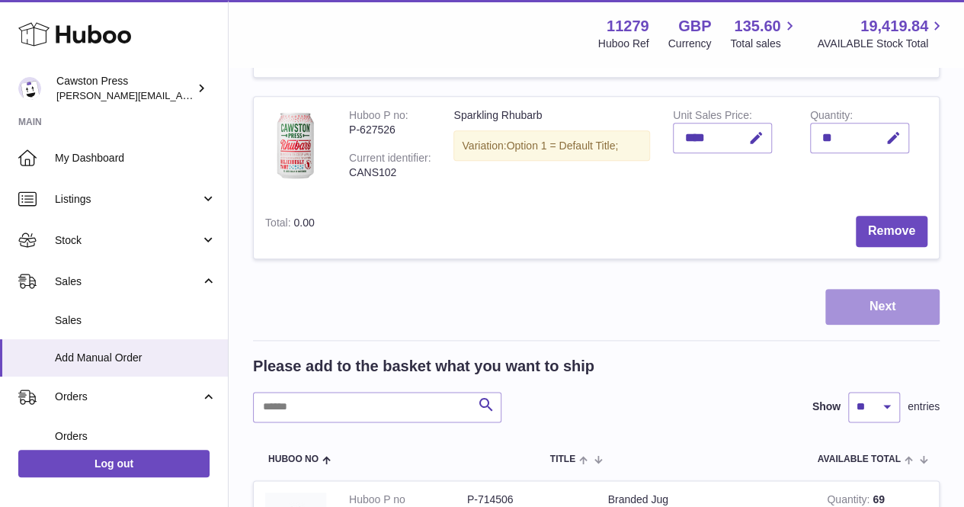
click at [867, 305] on button "Next" at bounding box center [882, 307] width 114 height 36
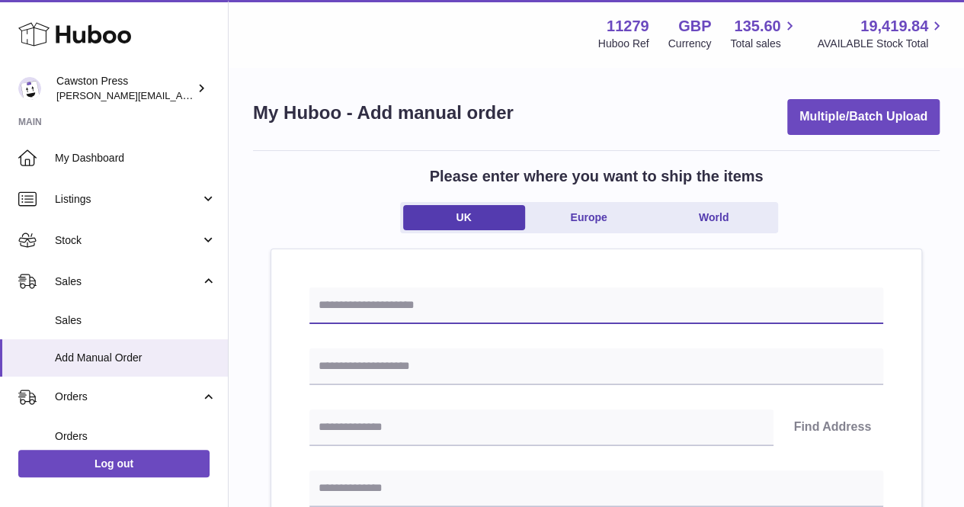
click at [529, 305] on input "text" at bounding box center [596, 305] width 574 height 37
type input "**********"
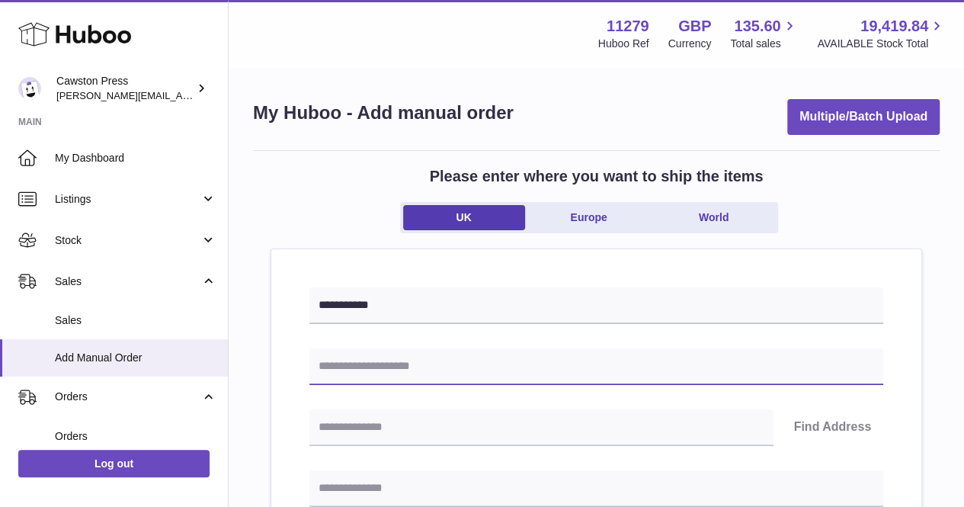
click at [481, 357] on input "text" at bounding box center [596, 366] width 574 height 37
type input "**********"
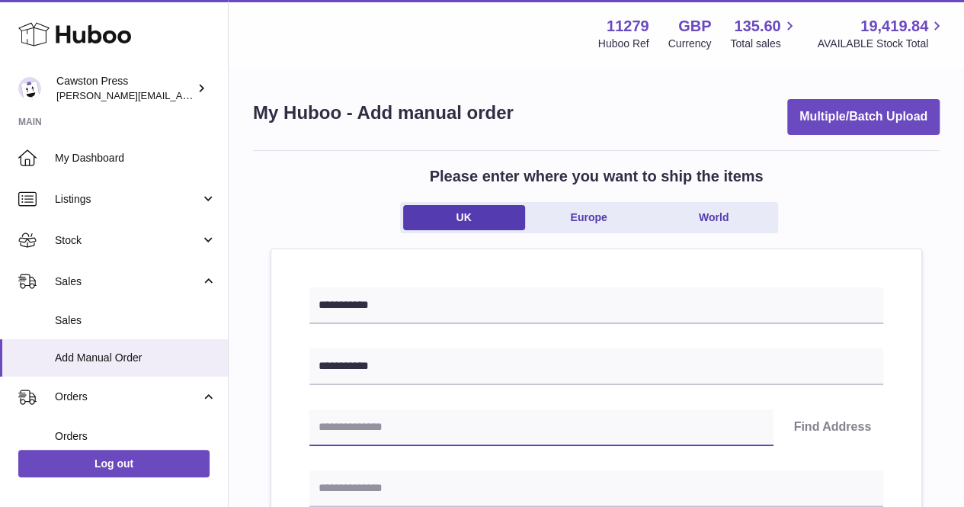
click at [399, 430] on input "text" at bounding box center [541, 427] width 464 height 37
type input "********"
click at [821, 430] on button "Find Address" at bounding box center [832, 427] width 102 height 37
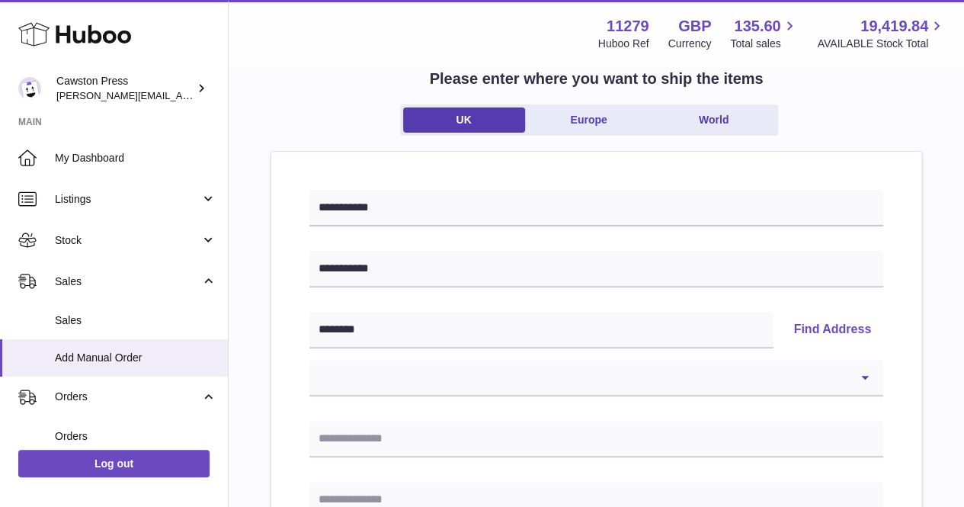
scroll to position [100, 0]
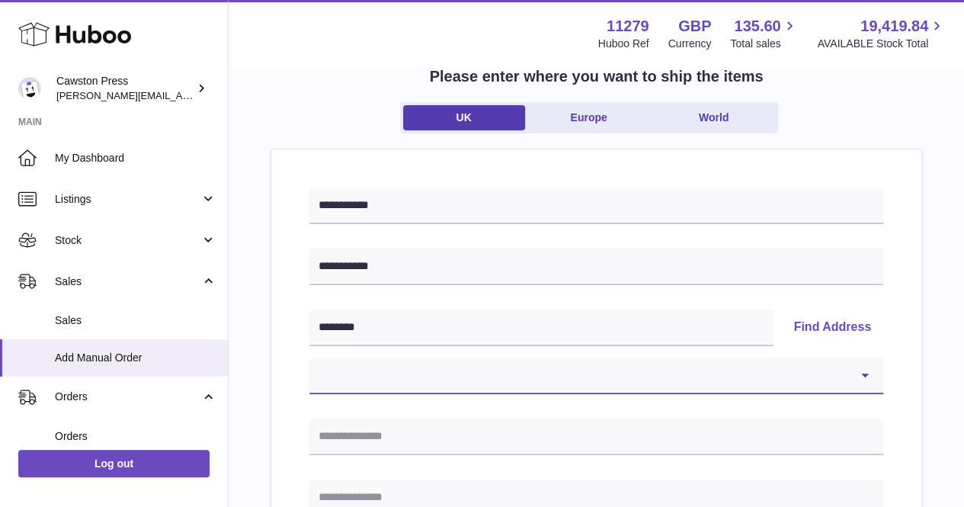
click at [739, 379] on select "**********" at bounding box center [596, 375] width 574 height 37
select select "*"
click at [309, 357] on select "**********" at bounding box center [596, 375] width 574 height 37
type input "**********"
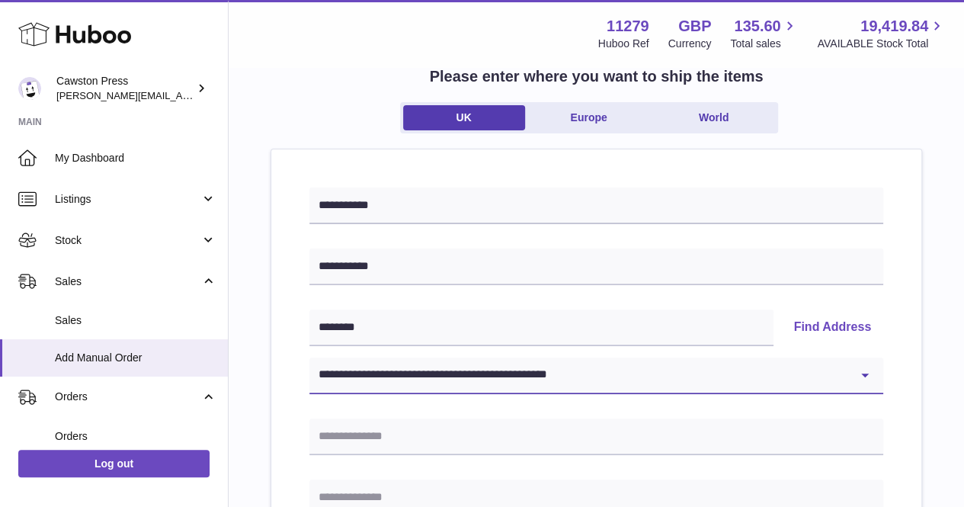
type input "********"
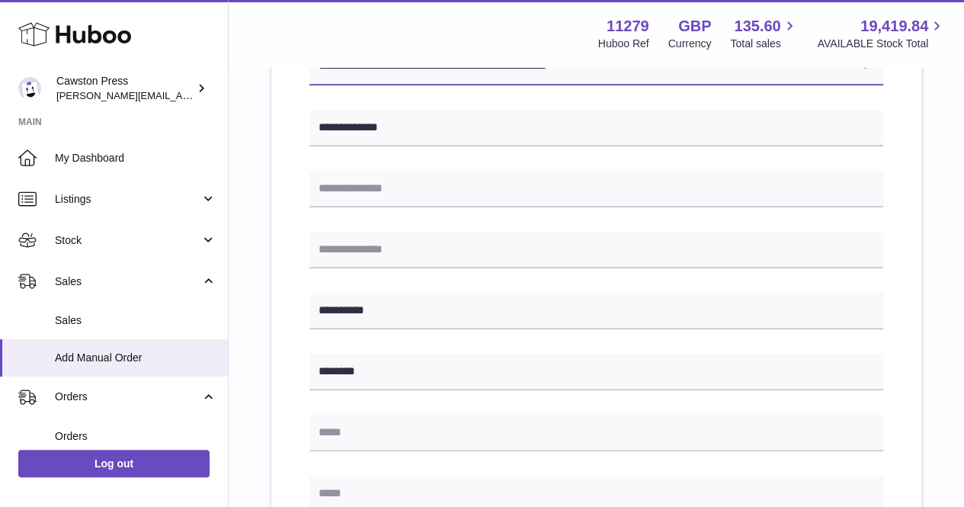
scroll to position [597, 0]
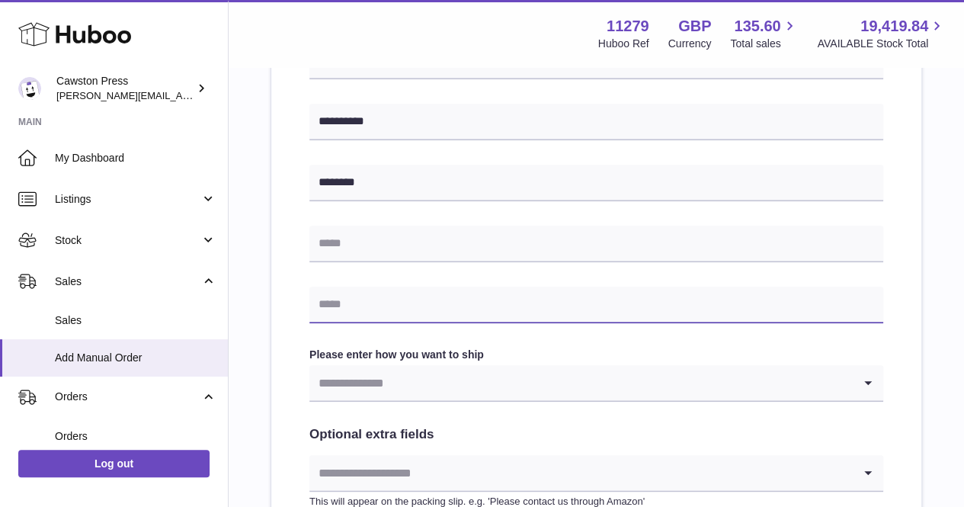
click at [483, 299] on input "text" at bounding box center [596, 304] width 574 height 37
type input "**********"
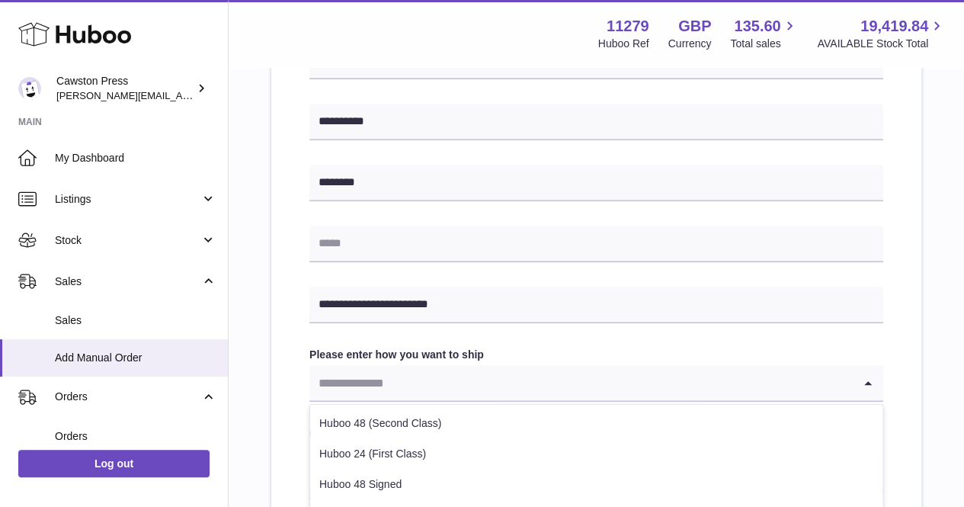
click at [491, 374] on input "Search for option" at bounding box center [580, 382] width 543 height 35
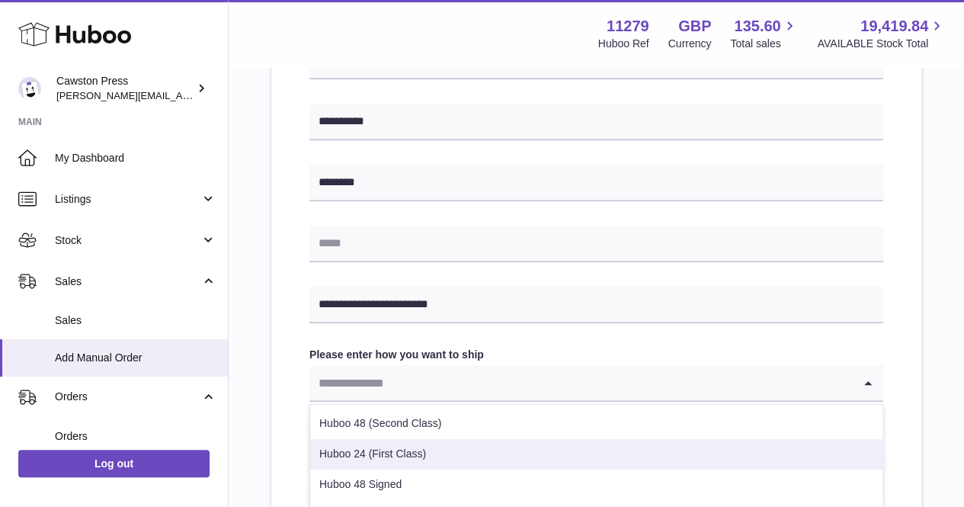
click at [445, 449] on li "Huboo 24 (First Class)" at bounding box center [596, 454] width 572 height 30
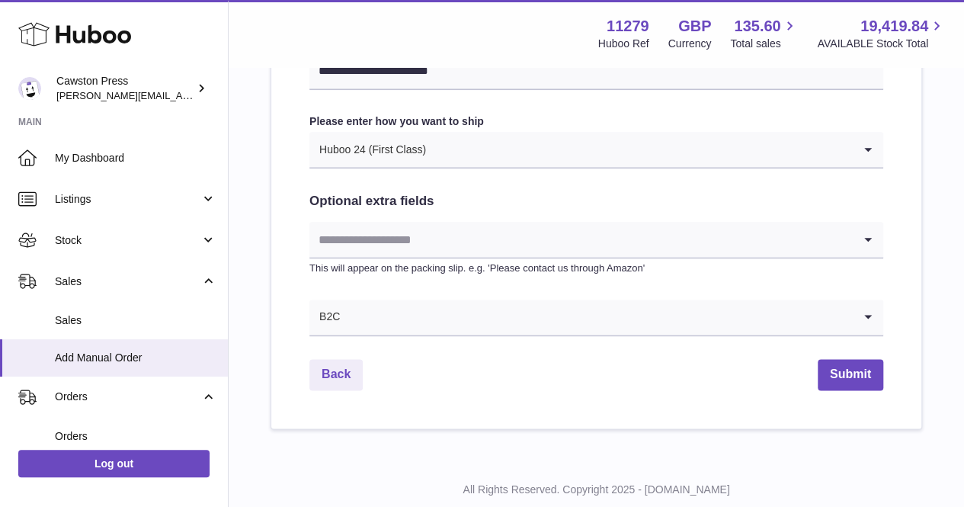
scroll to position [871, 0]
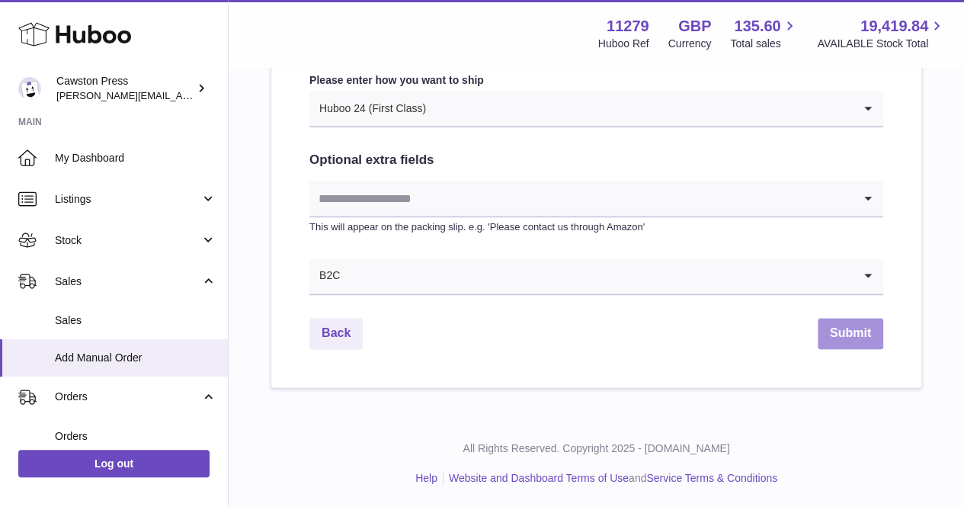
click at [849, 328] on button "Submit" at bounding box center [850, 333] width 66 height 31
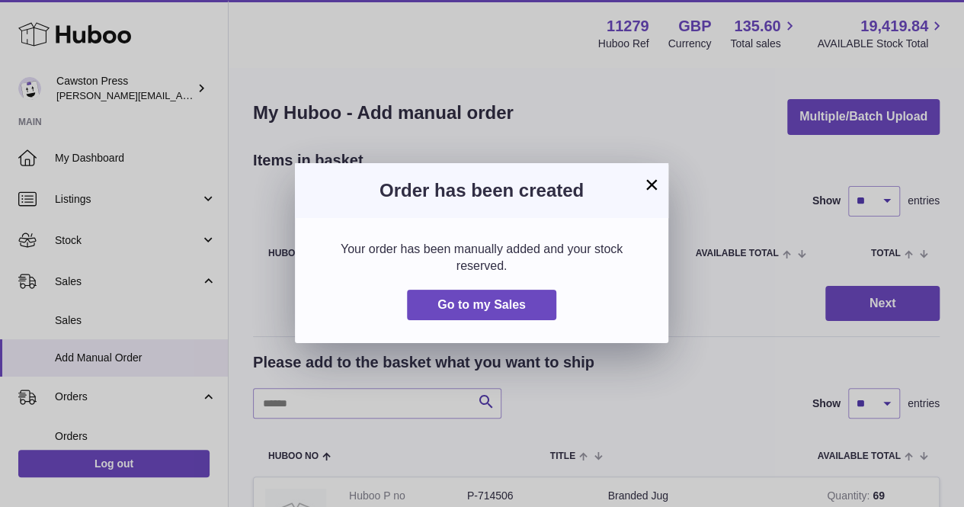
click at [824, 170] on div "× Order has been created Your order has been manually added and your stock rese…" at bounding box center [482, 253] width 964 height 507
